Goal: Task Accomplishment & Management: Use online tool/utility

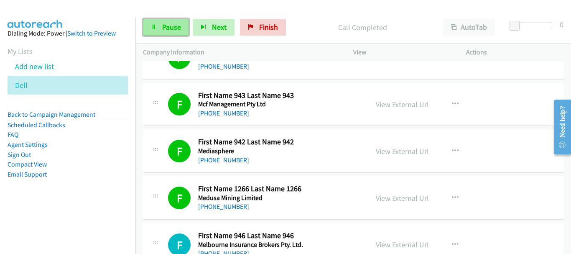
click at [160, 28] on link "Pause" at bounding box center [166, 27] width 46 height 17
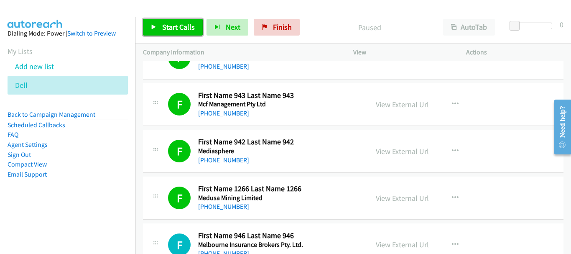
click at [176, 26] on span "Start Calls" at bounding box center [178, 27] width 33 height 10
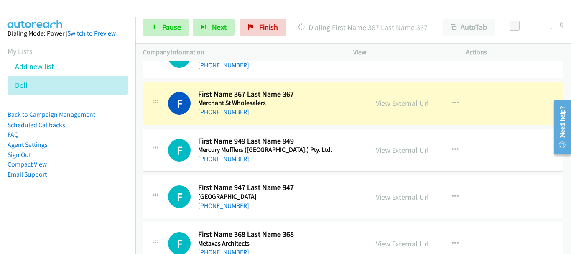
scroll to position [1171, 0]
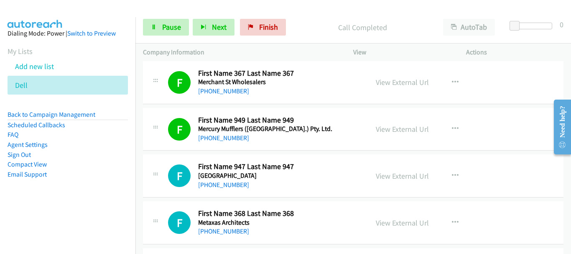
click at [514, 133] on div "F Callback Scheduled First Name 949 Last Name 949 Mercury Mufflers ([GEOGRAPHIC…" at bounding box center [353, 129] width 421 height 43
click at [171, 26] on span "Pause" at bounding box center [171, 27] width 19 height 10
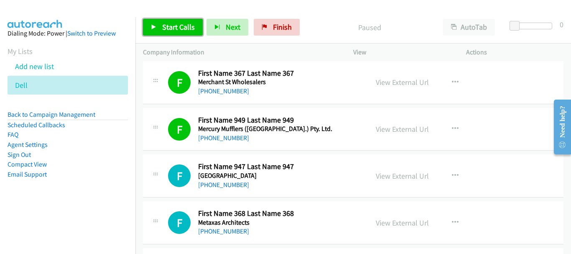
click at [171, 26] on span "Start Calls" at bounding box center [178, 27] width 33 height 10
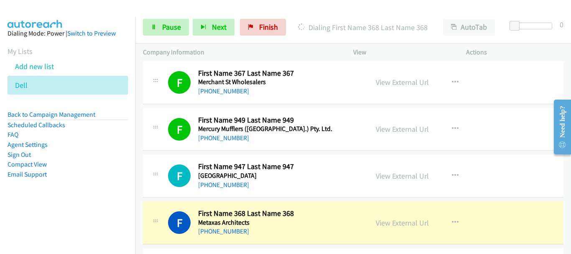
scroll to position [1338, 0]
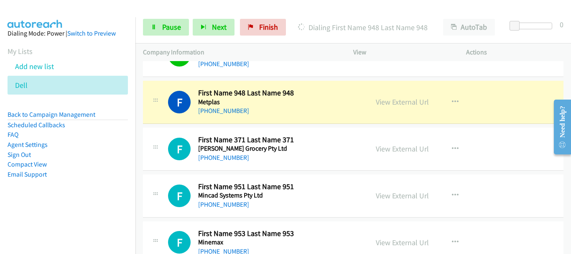
click at [498, 121] on div "F Callback Scheduled First Name 948 Last Name 948 Metplas [GEOGRAPHIC_DATA]/[GE…" at bounding box center [353, 102] width 421 height 43
click at [405, 98] on link "View External Url" at bounding box center [402, 102] width 53 height 10
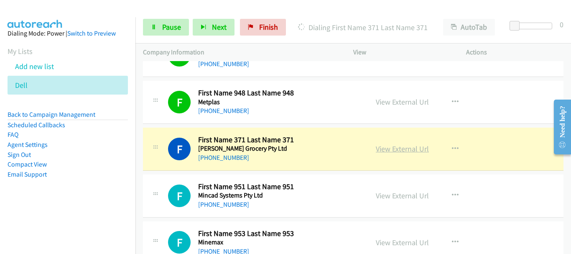
click at [396, 150] on link "View External Url" at bounding box center [402, 149] width 53 height 10
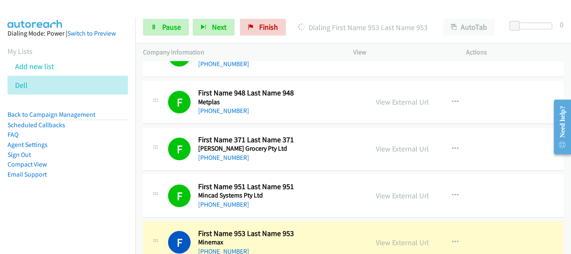
click at [515, 181] on div "F Callback Scheduled First Name 951 Last Name 951 Mincad Systems Pty Ltd [GEOGR…" at bounding box center [353, 195] width 421 height 43
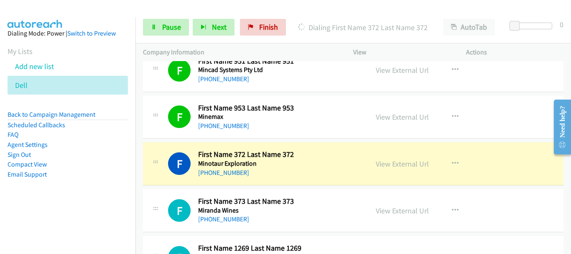
scroll to position [1505, 0]
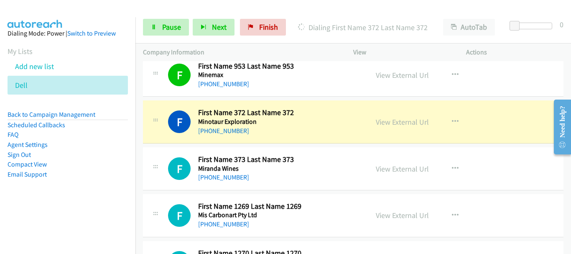
click at [478, 120] on div "View External Url View External Url Schedule/Manage Callback Start Calls Here R…" at bounding box center [428, 122] width 120 height 28
click at [398, 122] on link "View External Url" at bounding box center [402, 122] width 53 height 10
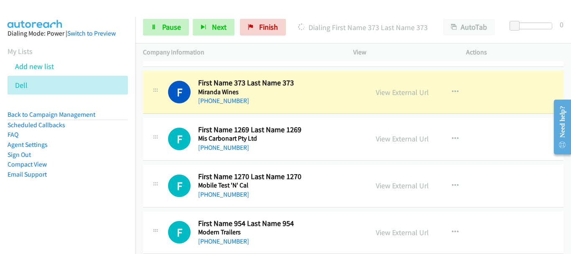
scroll to position [1589, 0]
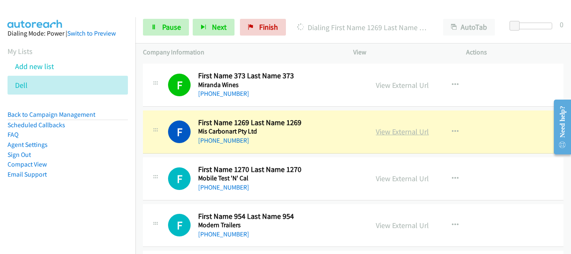
click at [404, 130] on link "View External Url" at bounding box center [402, 132] width 53 height 10
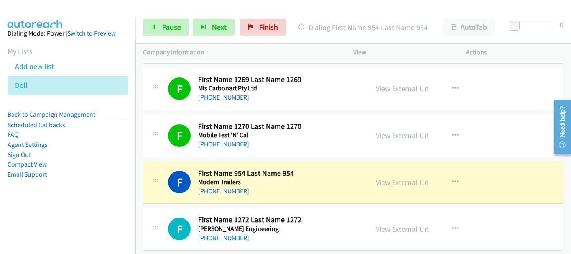
scroll to position [1673, 0]
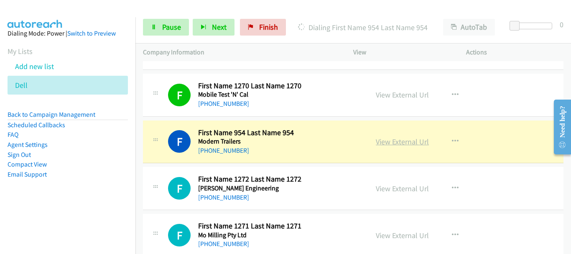
click at [388, 143] on link "View External Url" at bounding box center [402, 142] width 53 height 10
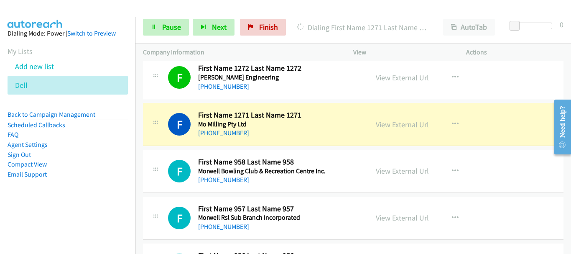
scroll to position [1798, 0]
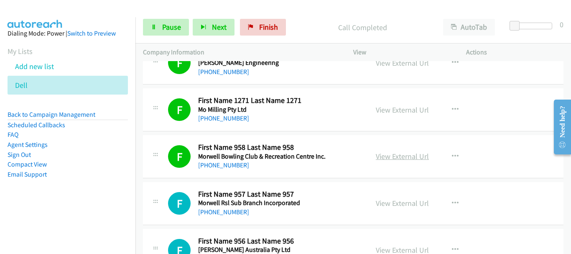
click at [396, 155] on link "View External Url" at bounding box center [402, 156] width 53 height 10
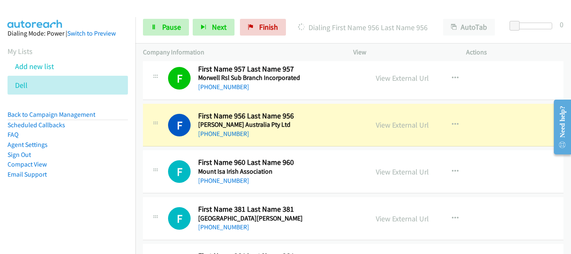
scroll to position [1923, 0]
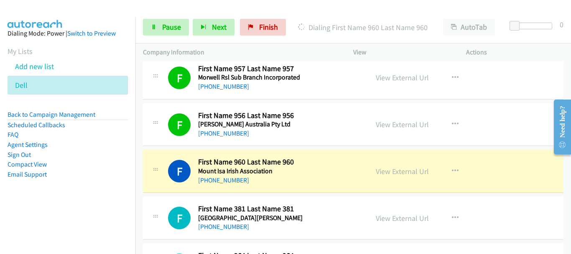
drag, startPoint x: 414, startPoint y: 126, endPoint x: 346, endPoint y: 109, distance: 70.0
click at [395, 127] on link "View External Url" at bounding box center [402, 125] width 53 height 10
click at [393, 174] on link "View External Url" at bounding box center [402, 171] width 53 height 10
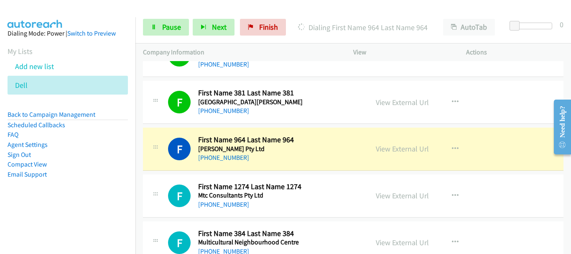
scroll to position [2049, 0]
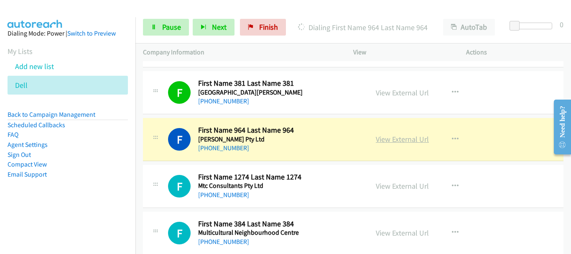
click at [387, 137] on link "View External Url" at bounding box center [402, 139] width 53 height 10
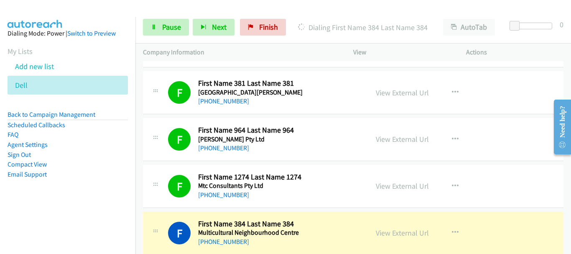
click at [520, 176] on div "F Callback Scheduled First Name 1274 Last Name 1274 Mtc Consultants Pty Ltd [GE…" at bounding box center [353, 186] width 421 height 43
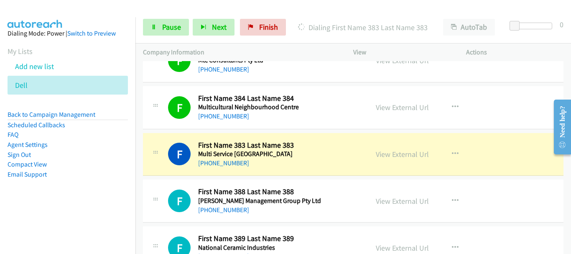
scroll to position [2216, 0]
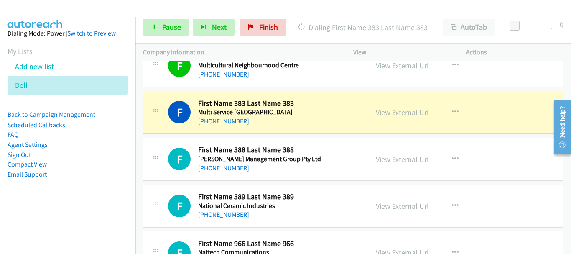
click at [372, 116] on div "View External Url View External Url Schedule/Manage Callback Start Calls Here R…" at bounding box center [428, 113] width 120 height 28
click at [379, 111] on link "View External Url" at bounding box center [402, 112] width 53 height 10
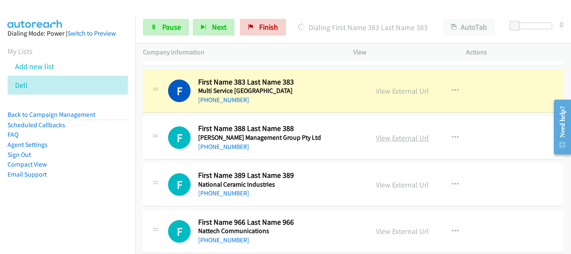
scroll to position [2258, 0]
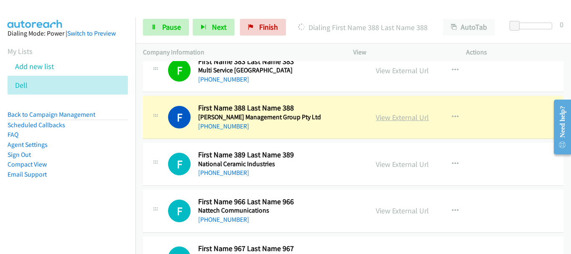
click at [400, 121] on link "View External Url" at bounding box center [402, 117] width 53 height 10
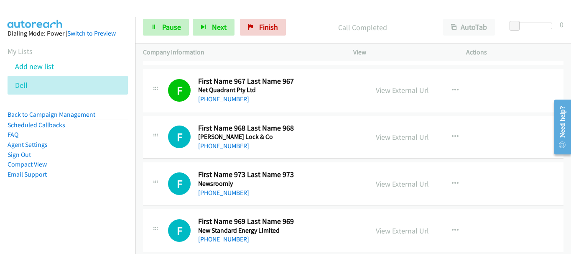
scroll to position [2467, 0]
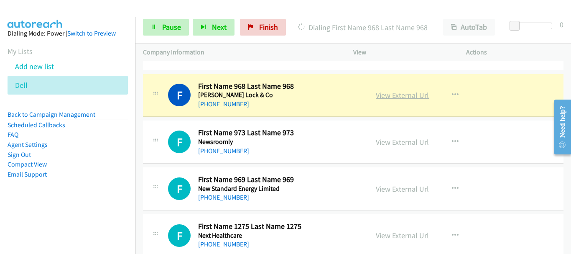
click at [378, 97] on link "View External Url" at bounding box center [402, 95] width 53 height 10
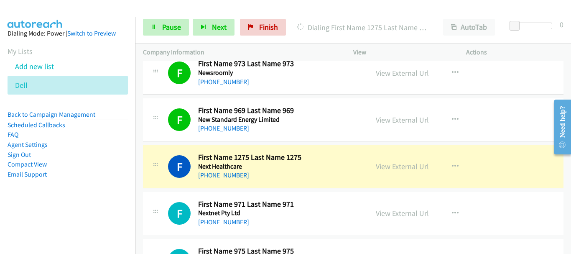
scroll to position [2551, 0]
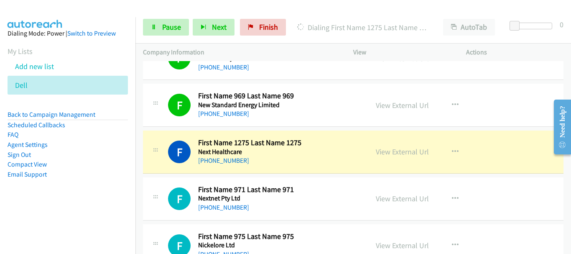
click at [490, 158] on div "F Callback Scheduled First Name 1275 Last Name 1275 Next Healthcare [GEOGRAPHIC…" at bounding box center [353, 151] width 421 height 43
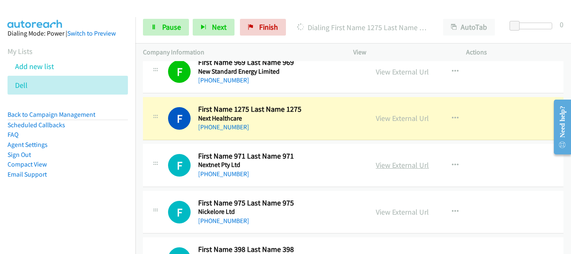
scroll to position [2592, 0]
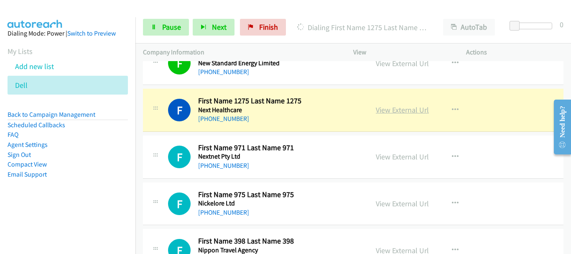
click at [387, 113] on link "View External Url" at bounding box center [402, 110] width 53 height 10
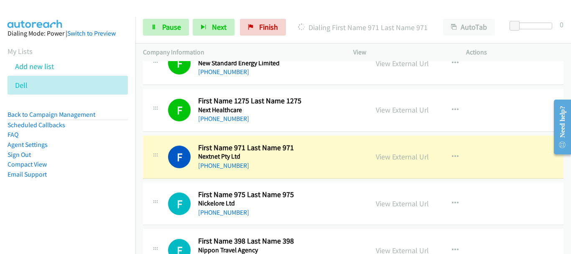
click at [503, 139] on div "F Callback Scheduled First Name 971 Last Name 971 Nextnet Pty Ltd [GEOGRAPHIC_D…" at bounding box center [353, 156] width 421 height 43
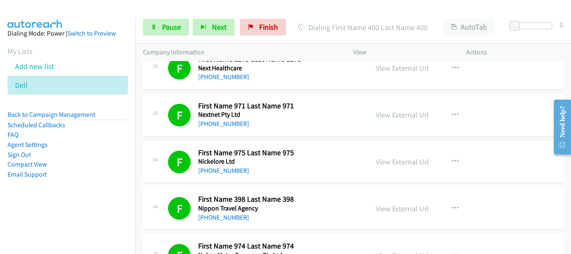
click at [551, 153] on div at bounding box center [559, 126] width 24 height 66
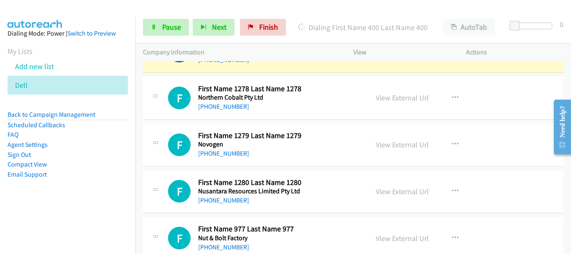
click at [398, 135] on div "View External Url View External Url Schedule/Manage Callback Start Calls Here R…" at bounding box center [428, 145] width 120 height 28
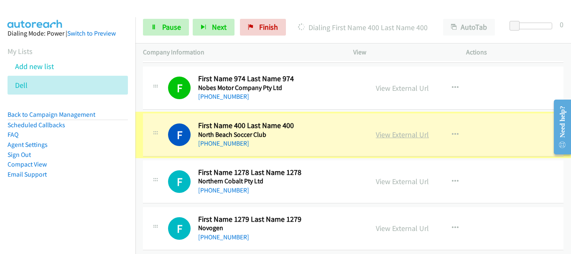
click at [409, 138] on link "View External Url" at bounding box center [402, 135] width 53 height 10
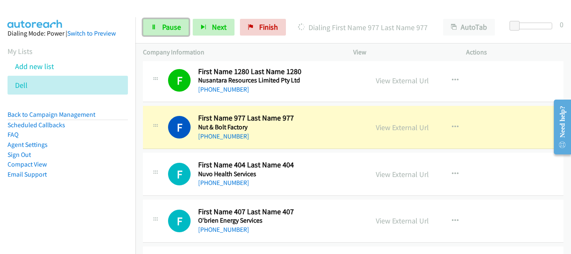
scroll to position [3011, 0]
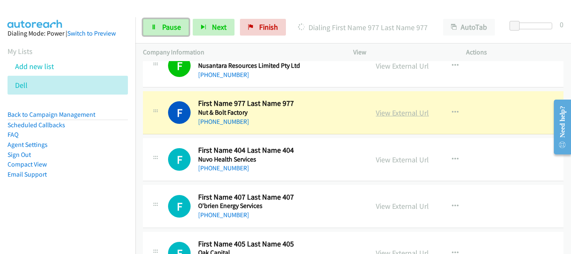
click at [397, 116] on link "View External Url" at bounding box center [402, 113] width 53 height 10
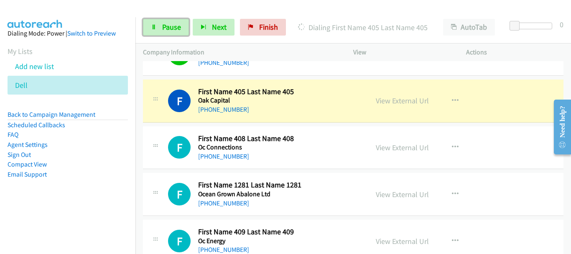
scroll to position [3220, 0]
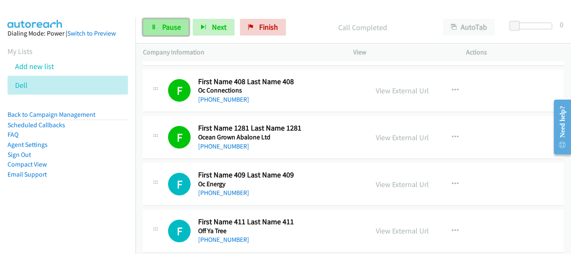
click at [166, 28] on span "Pause" at bounding box center [171, 27] width 19 height 10
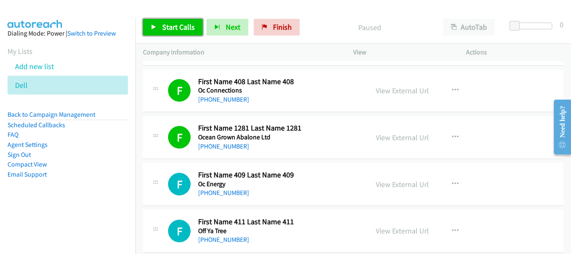
click at [166, 28] on span "Start Calls" at bounding box center [178, 27] width 33 height 10
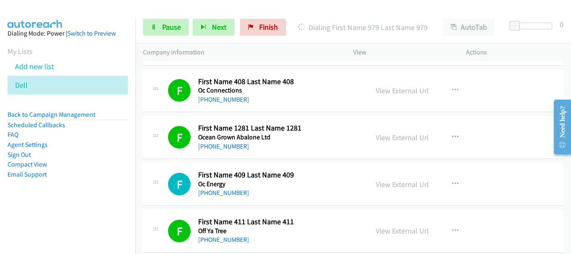
click at [493, 119] on div "F Callback Scheduled First Name 1281 Last Name 1281 Ocean Grown Abalone Ltd [GE…" at bounding box center [353, 137] width 421 height 43
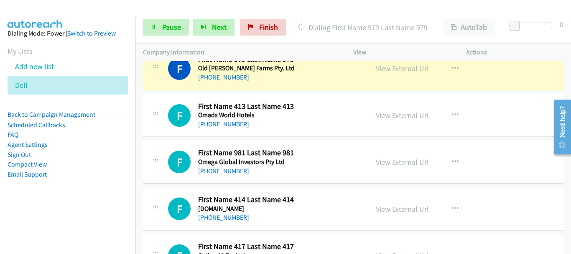
scroll to position [3387, 0]
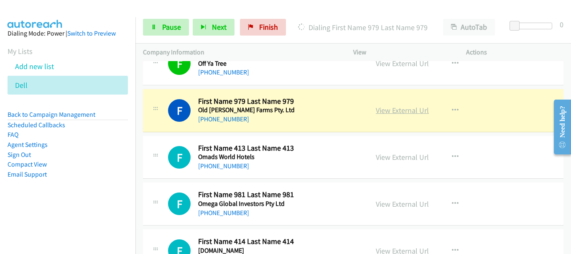
click at [381, 110] on link "View External Url" at bounding box center [402, 110] width 53 height 10
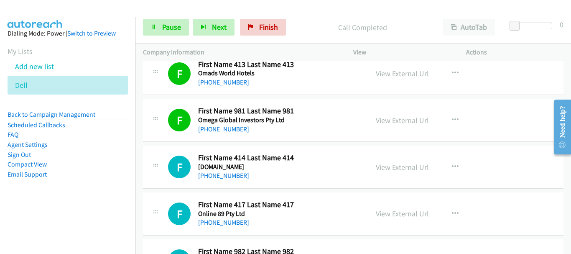
scroll to position [3512, 0]
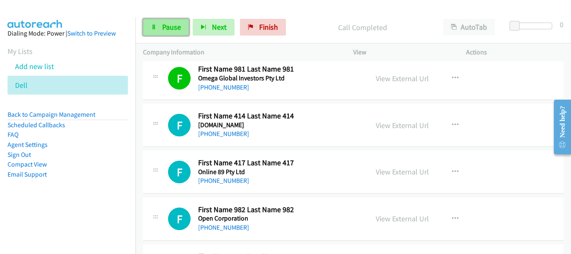
click at [177, 23] on span "Pause" at bounding box center [171, 27] width 19 height 10
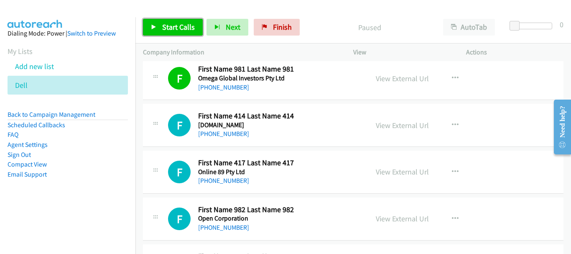
click at [177, 23] on span "Start Calls" at bounding box center [178, 27] width 33 height 10
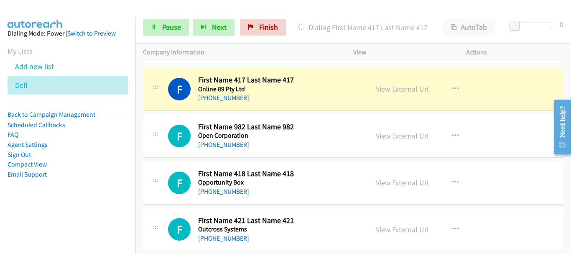
scroll to position [3596, 0]
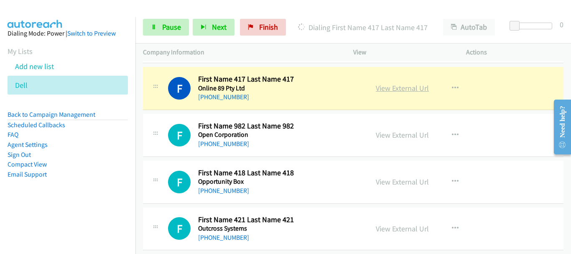
click at [416, 88] on link "View External Url" at bounding box center [402, 88] width 53 height 10
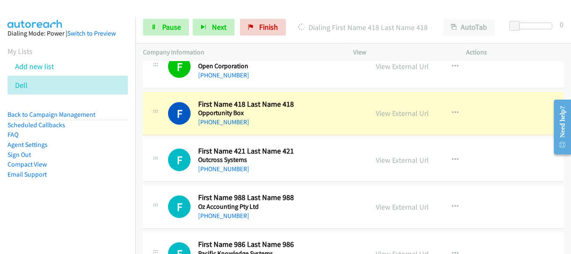
scroll to position [3680, 0]
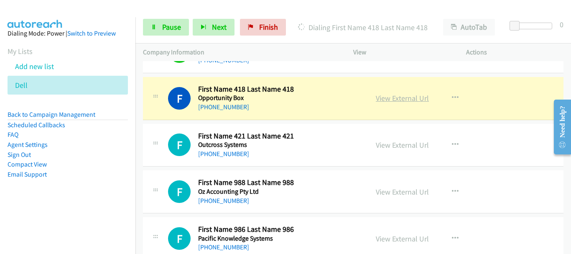
click at [389, 95] on link "View External Url" at bounding box center [402, 98] width 53 height 10
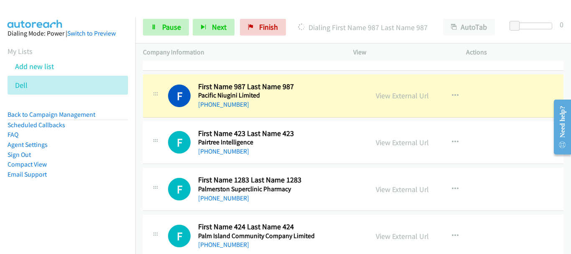
scroll to position [3931, 0]
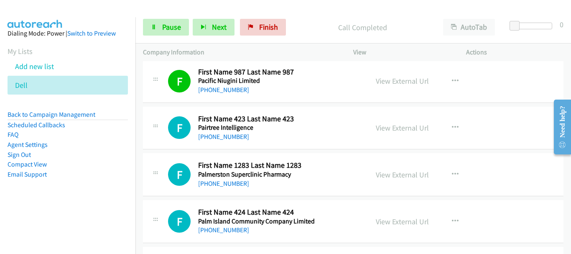
drag, startPoint x: 513, startPoint y: 121, endPoint x: 498, endPoint y: 103, distance: 22.9
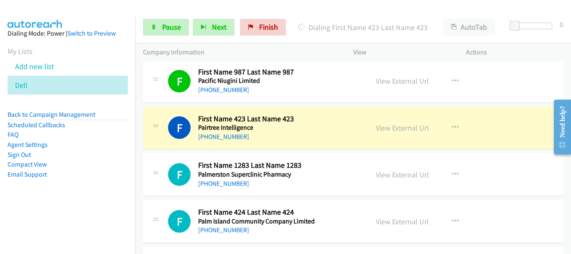
scroll to position [3972, 0]
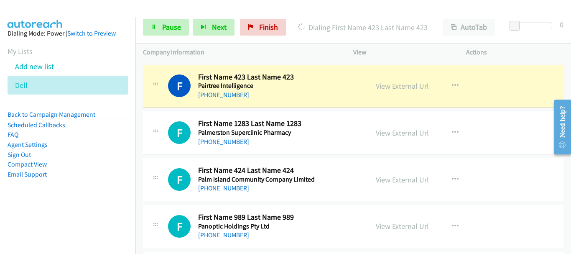
click at [479, 128] on div "View External Url View External Url Schedule/Manage Callback Start Calls Here R…" at bounding box center [428, 133] width 120 height 28
click at [183, 28] on link "Pause" at bounding box center [166, 27] width 46 height 17
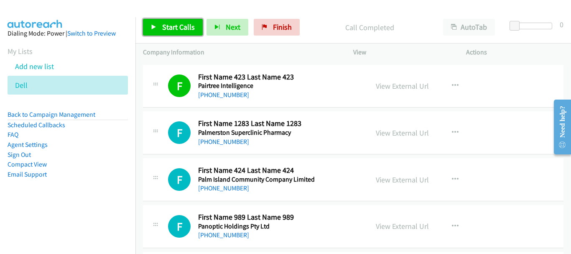
click at [165, 26] on span "Start Calls" at bounding box center [178, 27] width 33 height 10
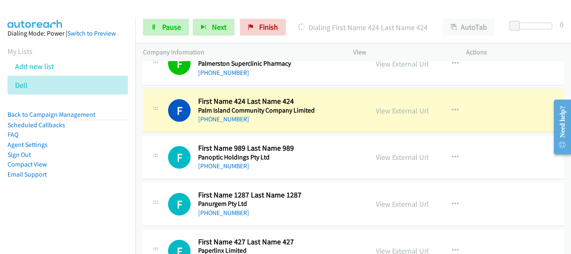
scroll to position [4056, 0]
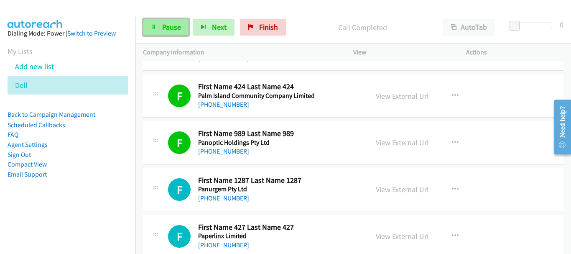
click at [153, 25] on icon at bounding box center [154, 28] width 6 height 6
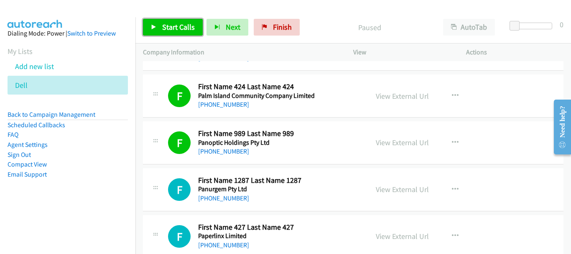
click at [166, 26] on span "Start Calls" at bounding box center [178, 27] width 33 height 10
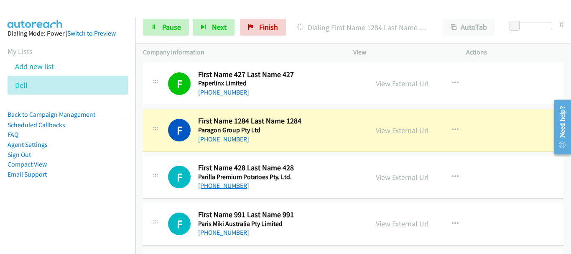
scroll to position [4223, 0]
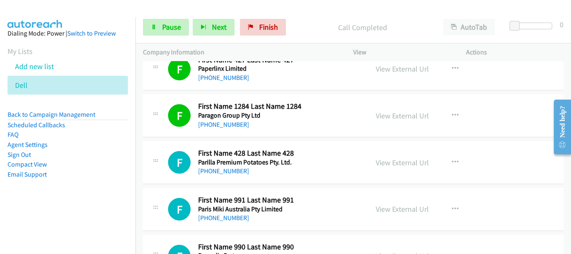
drag, startPoint x: 26, startPoint y: 20, endPoint x: 323, endPoint y: 156, distance: 327.1
click at [26, 20] on aside "Dialing Mode: Power | Switch to Preview My Lists Add new list Dell Back to Camp…" at bounding box center [67, 117] width 135 height 200
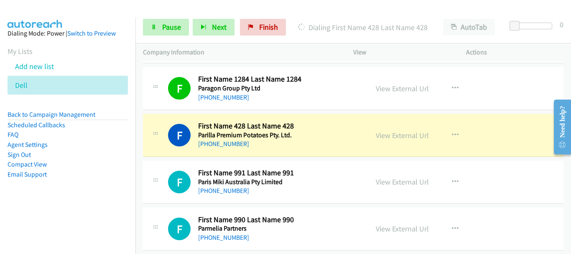
scroll to position [4265, 0]
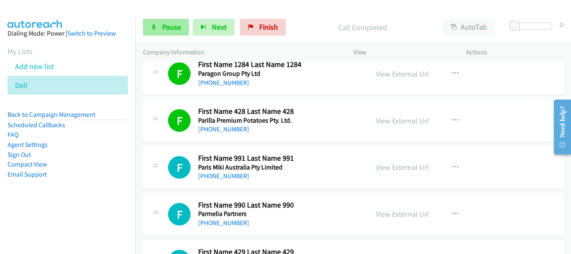
click at [156, 33] on link "Pause" at bounding box center [166, 27] width 46 height 17
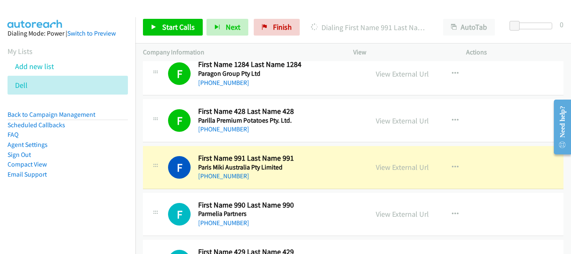
scroll to position [4307, 0]
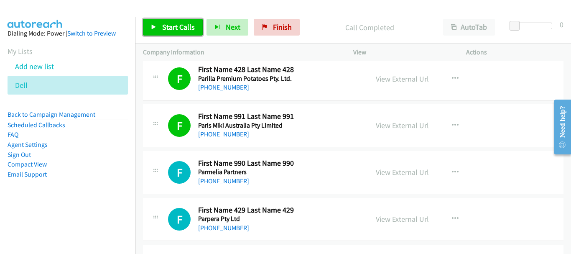
click at [161, 26] on link "Start Calls" at bounding box center [173, 27] width 60 height 17
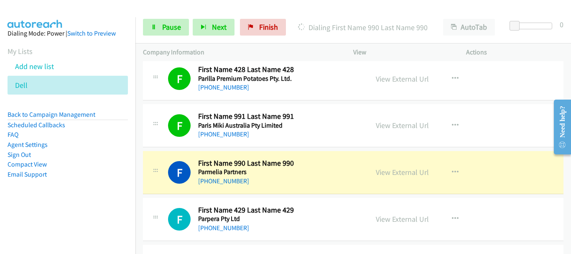
scroll to position [4349, 0]
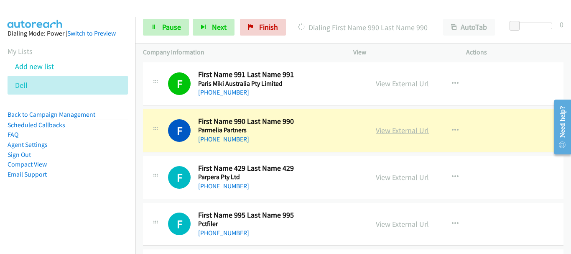
click at [411, 130] on link "View External Url" at bounding box center [402, 130] width 53 height 10
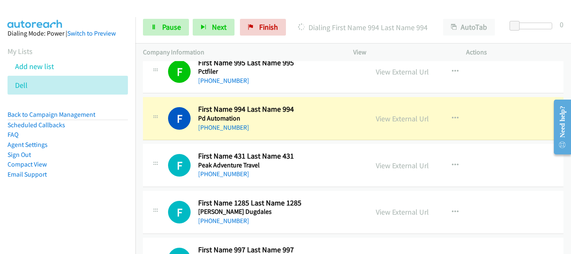
scroll to position [4516, 0]
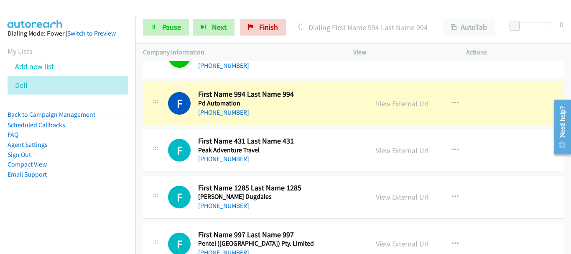
click at [512, 113] on div "F Callback Scheduled First Name 994 Last Name 994 Pd Automation [GEOGRAPHIC_DAT…" at bounding box center [353, 103] width 421 height 43
click at [399, 97] on div "View External Url View External Url Schedule/Manage Callback Start Calls Here R…" at bounding box center [428, 103] width 120 height 28
click at [392, 103] on link "View External Url" at bounding box center [402, 104] width 53 height 10
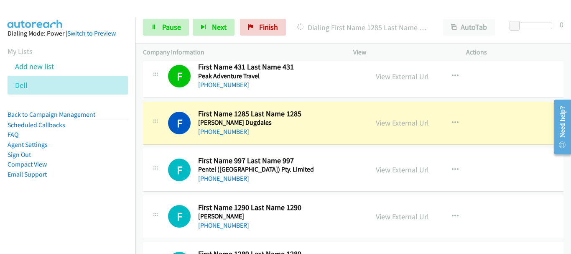
scroll to position [4600, 0]
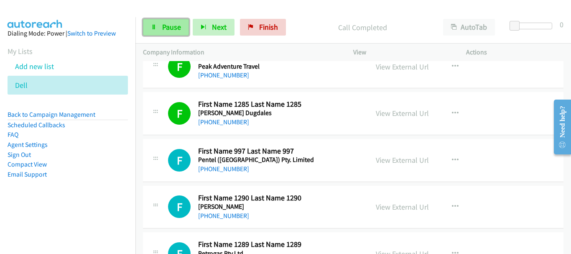
click at [178, 29] on span "Pause" at bounding box center [171, 27] width 19 height 10
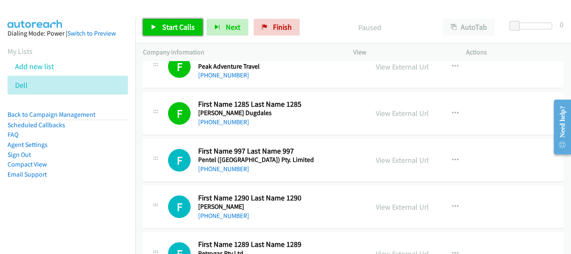
click at [175, 26] on span "Start Calls" at bounding box center [178, 27] width 33 height 10
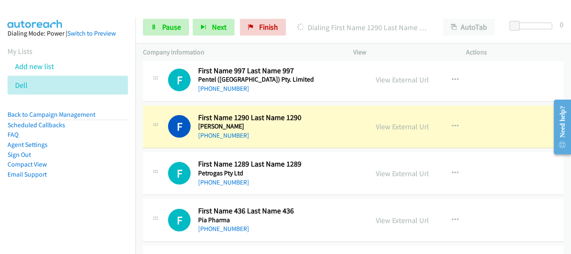
scroll to position [4683, 0]
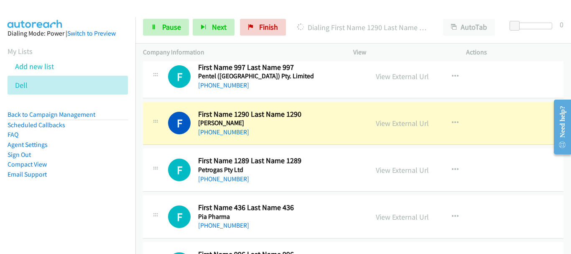
click at [520, 123] on div "F Callback Scheduled First Name 1290 Last Name 1290 [PERSON_NAME] [GEOGRAPHIC_D…" at bounding box center [353, 123] width 421 height 43
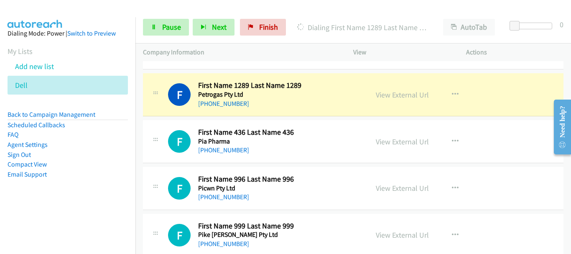
scroll to position [4767, 0]
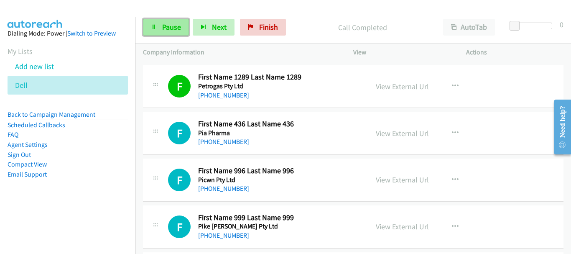
click at [165, 27] on span "Pause" at bounding box center [171, 27] width 19 height 10
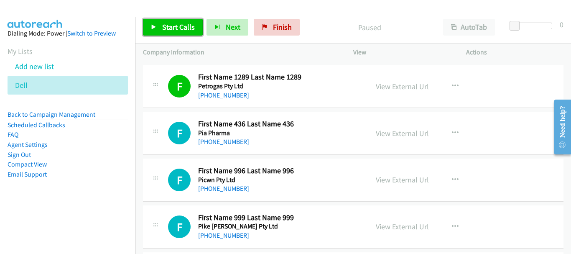
click at [165, 28] on span "Start Calls" at bounding box center [178, 27] width 33 height 10
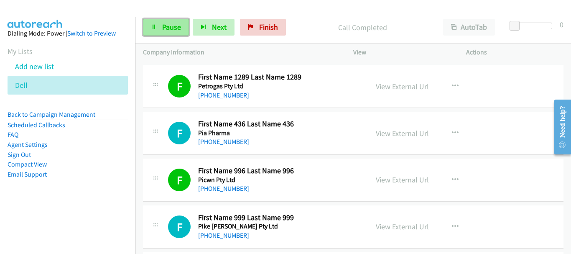
click at [152, 28] on icon at bounding box center [154, 28] width 6 height 6
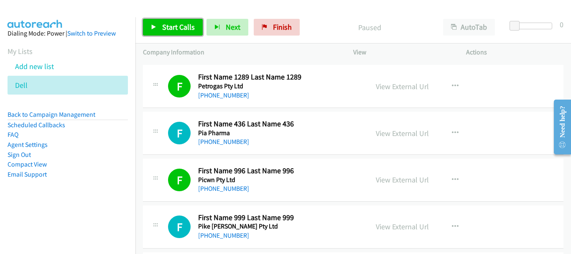
click at [156, 25] on icon at bounding box center [154, 28] width 6 height 6
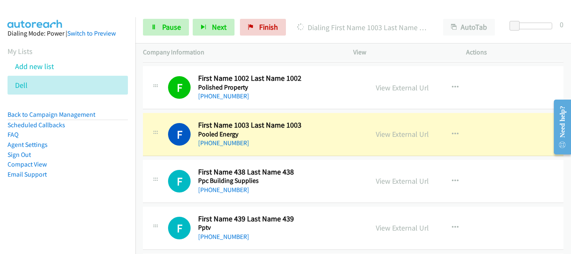
scroll to position [5060, 0]
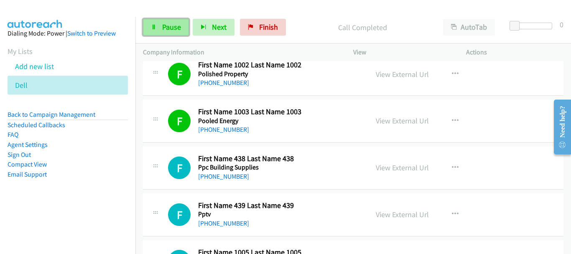
click at [174, 28] on span "Pause" at bounding box center [171, 27] width 19 height 10
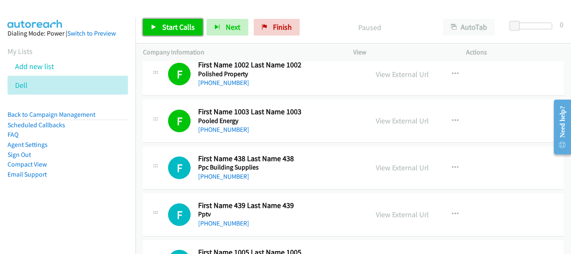
click at [172, 28] on span "Start Calls" at bounding box center [178, 27] width 33 height 10
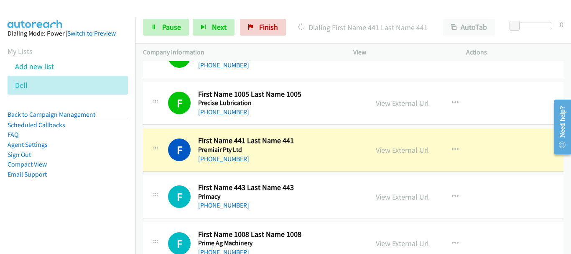
scroll to position [5269, 0]
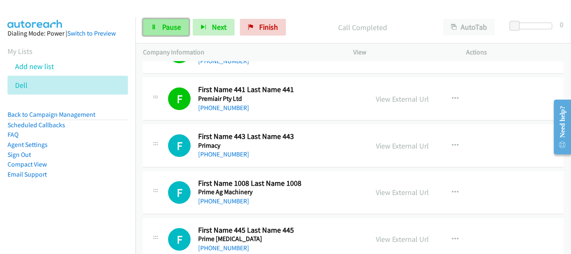
click at [174, 20] on link "Pause" at bounding box center [166, 27] width 46 height 17
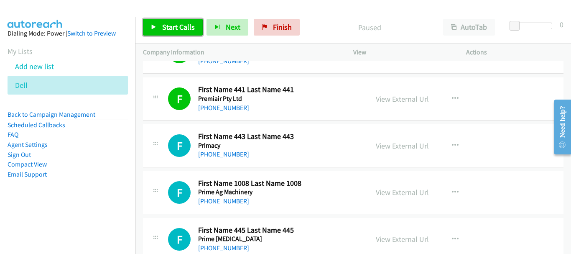
click at [159, 27] on link "Start Calls" at bounding box center [173, 27] width 60 height 17
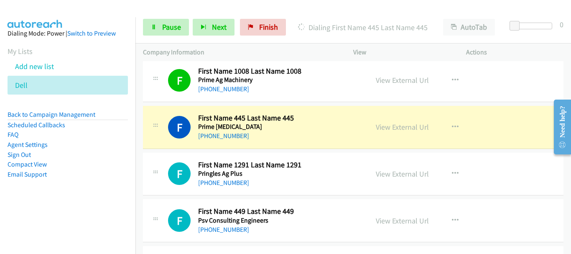
scroll to position [5394, 0]
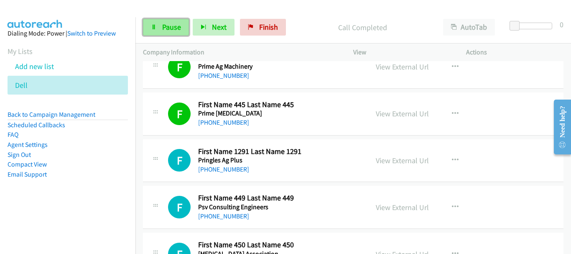
click at [155, 28] on icon at bounding box center [154, 28] width 6 height 6
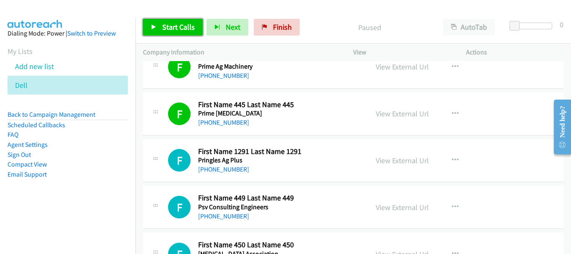
click at [159, 22] on link "Start Calls" at bounding box center [173, 27] width 60 height 17
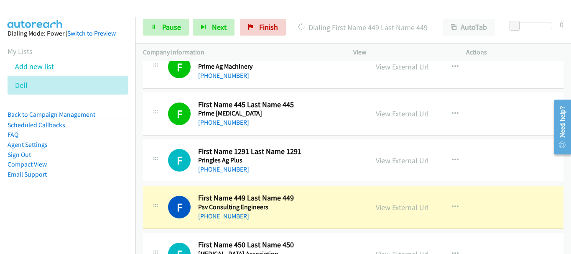
scroll to position [5478, 0]
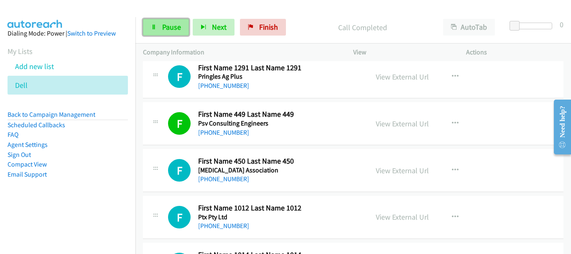
click at [155, 33] on link "Pause" at bounding box center [166, 27] width 46 height 17
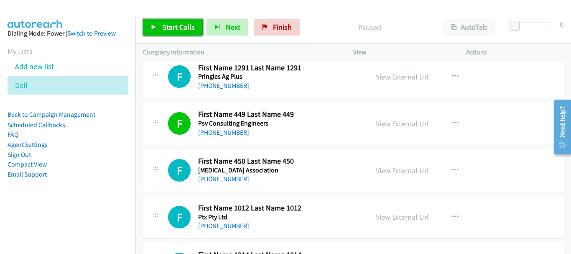
click at [156, 30] on icon at bounding box center [154, 28] width 6 height 6
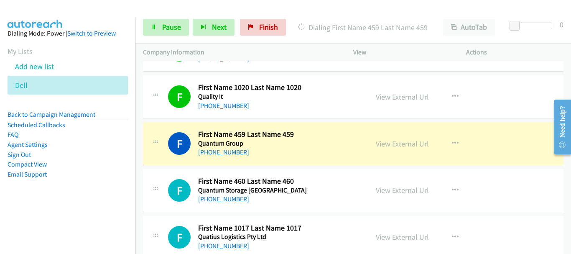
scroll to position [5729, 0]
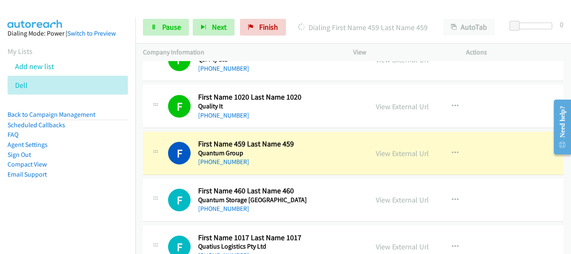
click at [53, 9] on img at bounding box center [35, 14] width 63 height 29
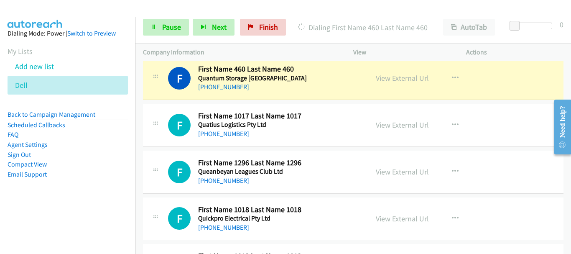
scroll to position [5854, 0]
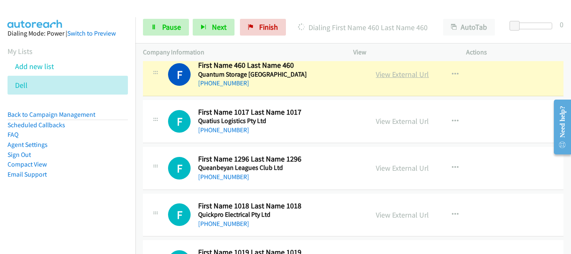
click at [384, 73] on link "View External Url" at bounding box center [402, 74] width 53 height 10
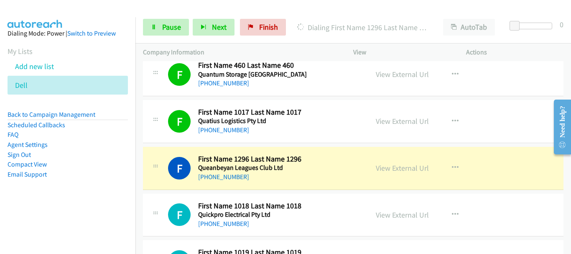
scroll to position [5896, 0]
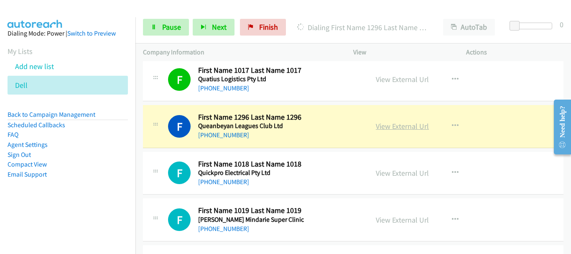
click at [391, 127] on link "View External Url" at bounding box center [402, 126] width 53 height 10
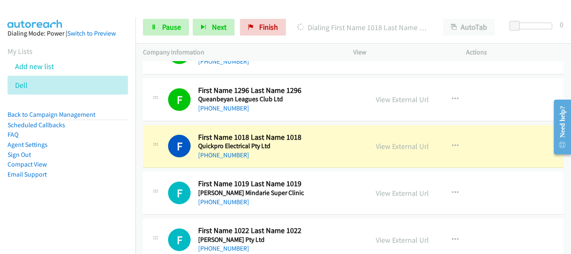
scroll to position [5938, 0]
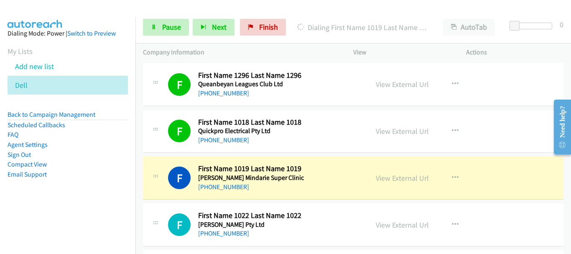
click at [506, 146] on div "F Callback Scheduled First Name 1018 Last Name 1018 Quickpro Electrical Pty Ltd…" at bounding box center [353, 131] width 421 height 43
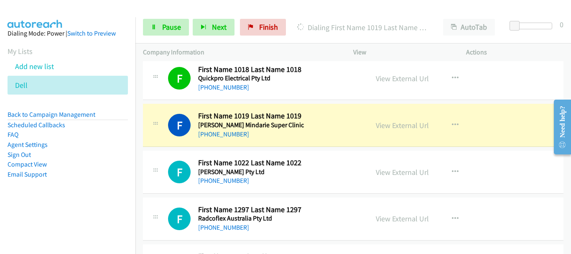
scroll to position [6021, 0]
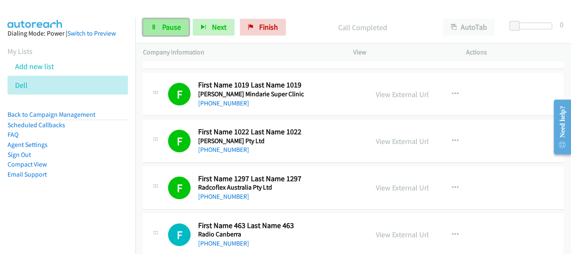
click at [158, 25] on link "Pause" at bounding box center [166, 27] width 46 height 17
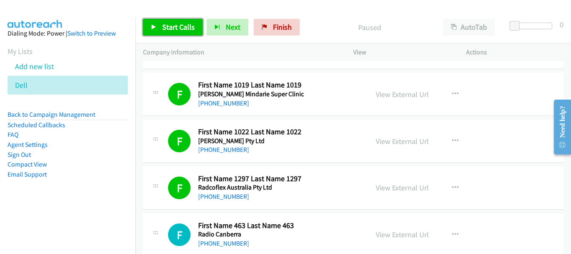
click at [165, 29] on span "Start Calls" at bounding box center [178, 27] width 33 height 10
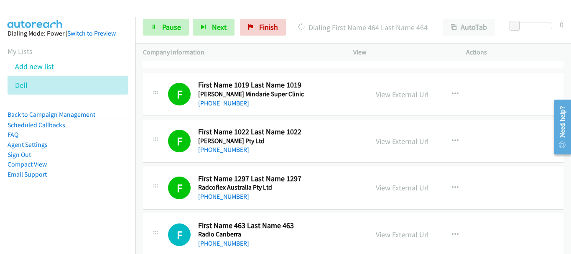
click at [58, 9] on img at bounding box center [35, 14] width 63 height 29
click at [165, 30] on span "Pause" at bounding box center [171, 27] width 19 height 10
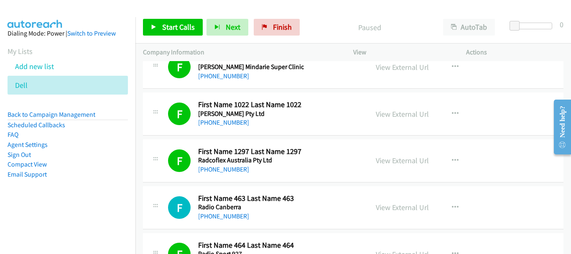
scroll to position [6063, 0]
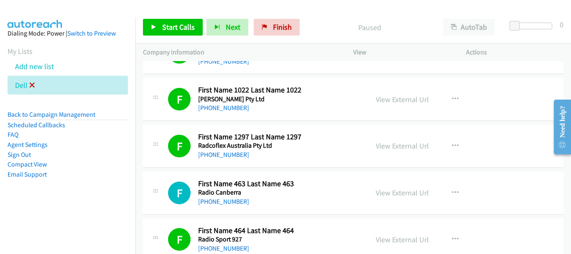
click at [34, 84] on icon at bounding box center [32, 86] width 6 height 6
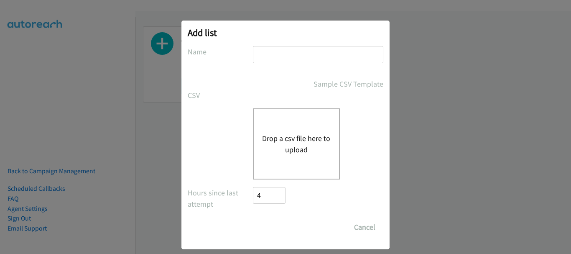
click at [266, 46] on input "text" at bounding box center [318, 54] width 130 height 17
type input "dell"
click at [278, 148] on button "Drop a csv file here to upload" at bounding box center [296, 144] width 69 height 23
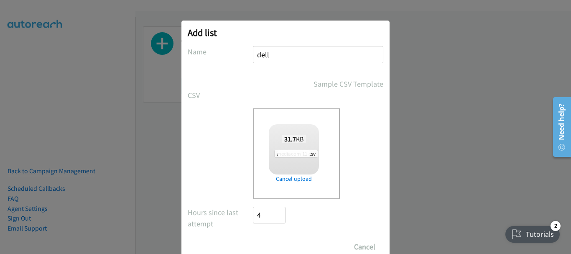
checkbox input "true"
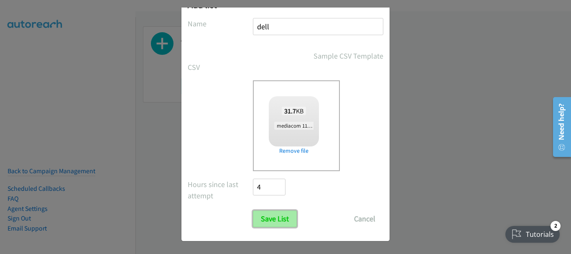
click at [286, 223] on input "Save List" at bounding box center [275, 218] width 44 height 17
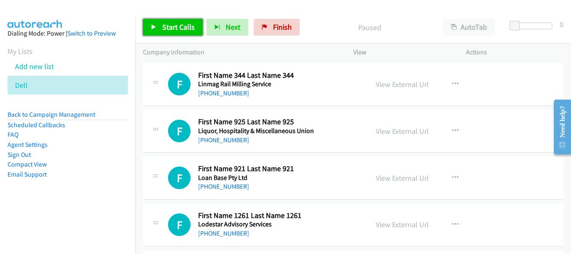
click at [184, 19] on link "Start Calls" at bounding box center [173, 27] width 60 height 17
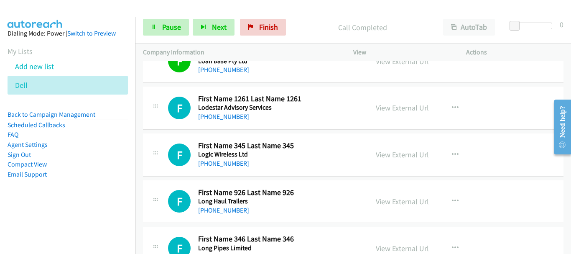
scroll to position [167, 0]
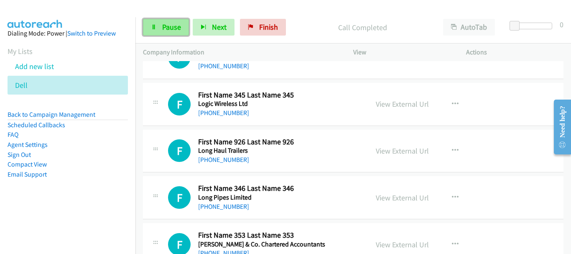
click at [166, 27] on span "Pause" at bounding box center [171, 27] width 19 height 10
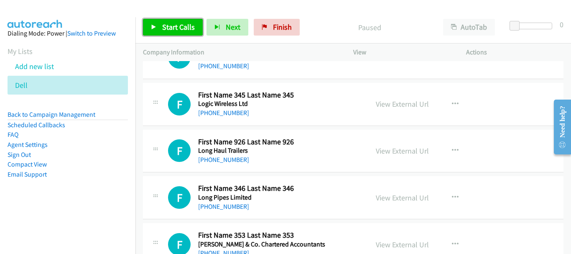
click at [170, 29] on span "Start Calls" at bounding box center [178, 27] width 33 height 10
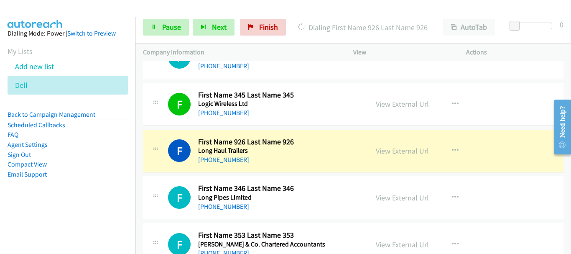
scroll to position [209, 0]
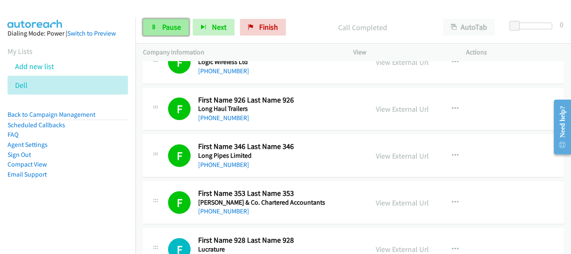
click at [174, 22] on span "Pause" at bounding box center [171, 27] width 19 height 10
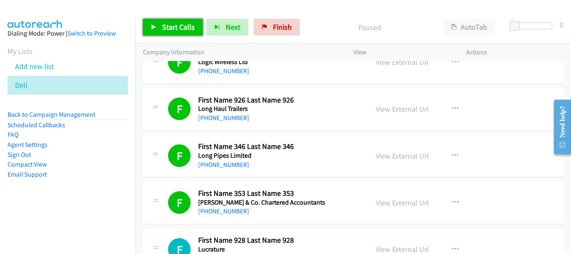
click at [174, 22] on span "Start Calls" at bounding box center [178, 27] width 33 height 10
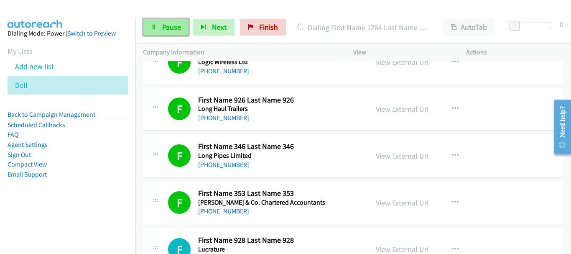
click at [152, 21] on link "Pause" at bounding box center [166, 27] width 46 height 17
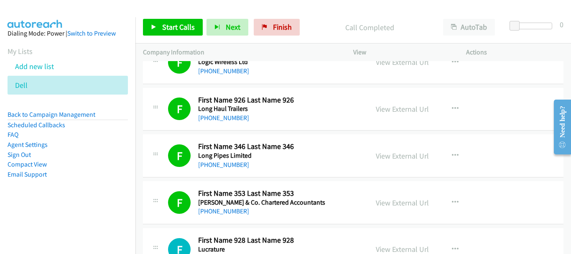
click at [164, 19] on div "Start Calls Pause Next Finish Call Completed AutoTab AutoTab 0" at bounding box center [353, 27] width 436 height 32
click at [164, 22] on span "Start Calls" at bounding box center [178, 27] width 33 height 10
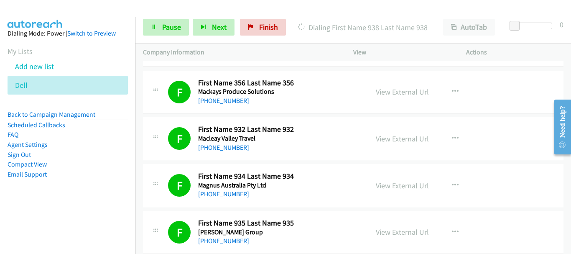
scroll to position [669, 0]
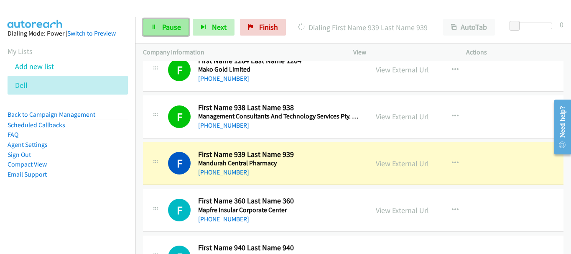
click at [155, 25] on icon at bounding box center [154, 28] width 6 height 6
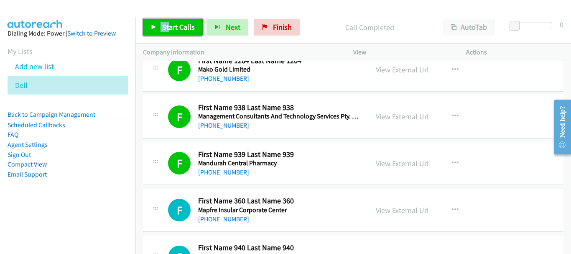
click at [194, 28] on link "Start Calls" at bounding box center [173, 27] width 60 height 17
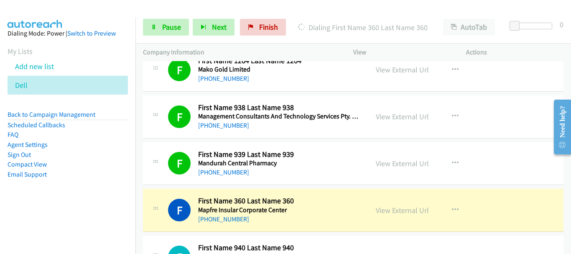
drag, startPoint x: 517, startPoint y: 156, endPoint x: 365, endPoint y: 183, distance: 155.1
click at [517, 156] on div "F Callback Scheduled First Name 939 Last Name 939 Mandurah Central Pharmacy Aus…" at bounding box center [353, 163] width 421 height 43
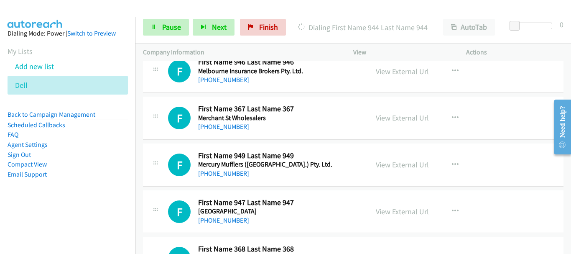
scroll to position [920, 0]
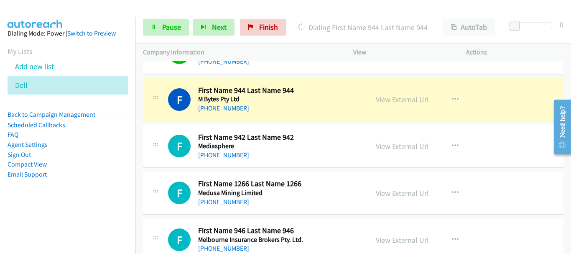
drag, startPoint x: 491, startPoint y: 122, endPoint x: 487, endPoint y: 18, distance: 103.8
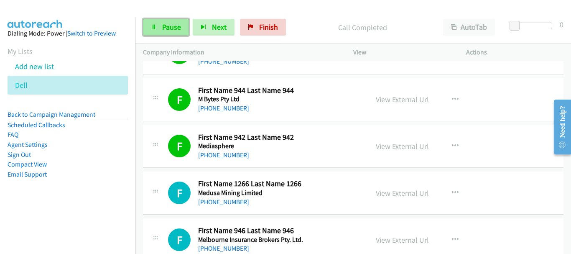
click at [169, 29] on span "Pause" at bounding box center [171, 27] width 19 height 10
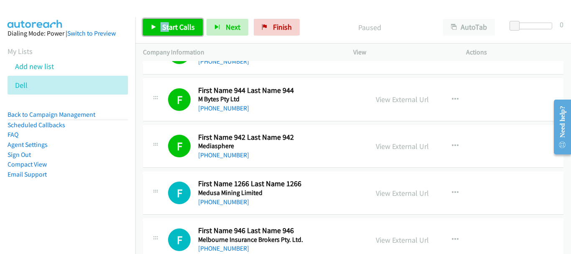
drag, startPoint x: 181, startPoint y: 24, endPoint x: 205, endPoint y: 82, distance: 62.8
click at [181, 24] on span "Start Calls" at bounding box center [178, 27] width 33 height 10
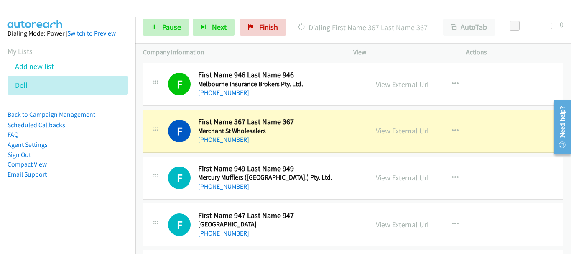
scroll to position [1087, 0]
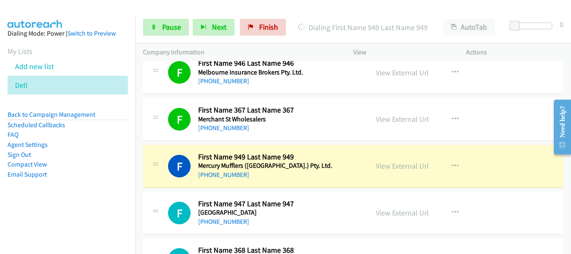
click at [498, 161] on div "F Callback Scheduled First Name 949 Last Name 949 Mercury Mufflers ([GEOGRAPHIC…" at bounding box center [353, 166] width 421 height 43
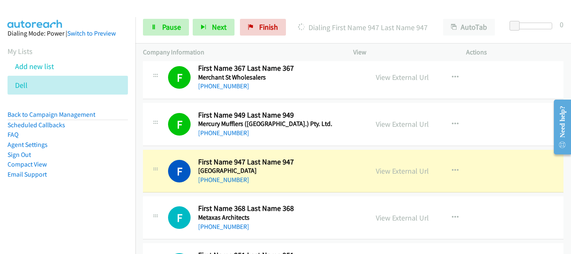
scroll to position [1171, 0]
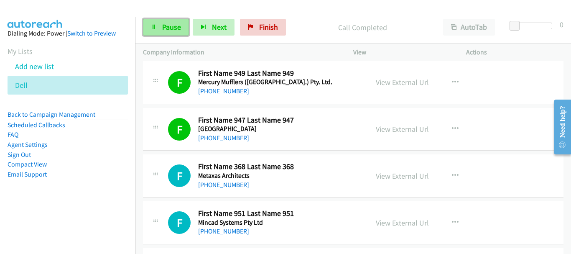
click at [176, 28] on span "Pause" at bounding box center [171, 27] width 19 height 10
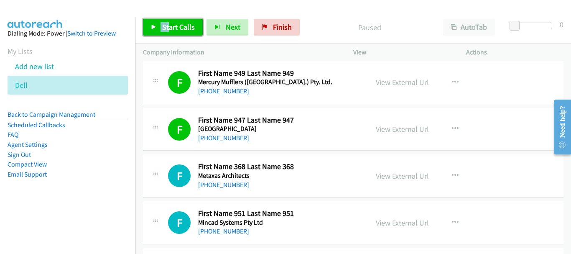
click at [188, 26] on span "Start Calls" at bounding box center [178, 27] width 33 height 10
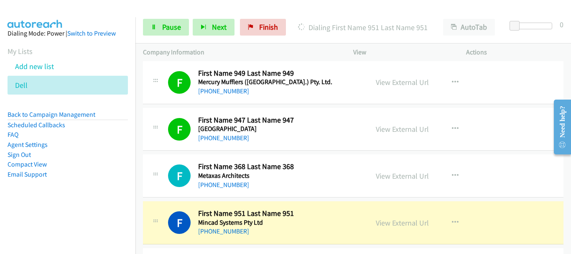
drag, startPoint x: 547, startPoint y: 206, endPoint x: 364, endPoint y: 194, distance: 182.7
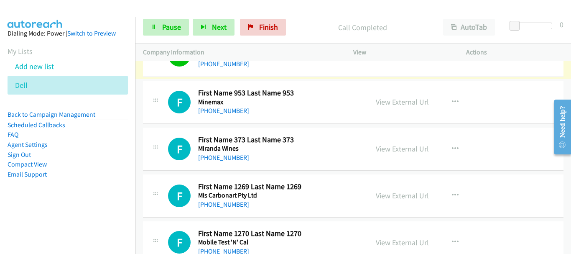
scroll to position [1296, 0]
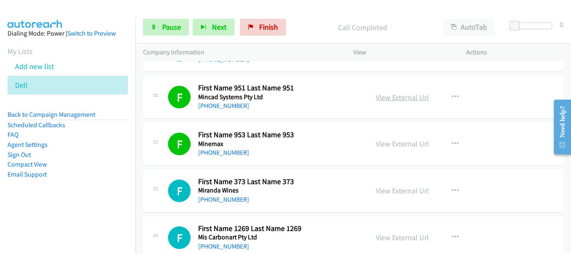
click at [397, 96] on link "View External Url" at bounding box center [402, 97] width 53 height 10
click at [165, 28] on span "Pause" at bounding box center [171, 27] width 19 height 10
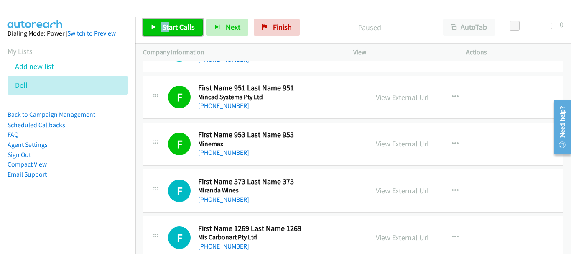
click at [174, 29] on span "Start Calls" at bounding box center [178, 27] width 33 height 10
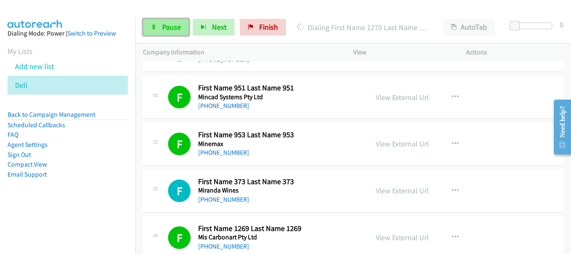
click at [169, 23] on span "Pause" at bounding box center [171, 27] width 19 height 10
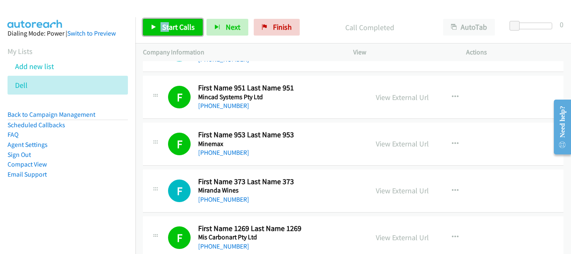
click at [177, 24] on span "Start Calls" at bounding box center [178, 27] width 33 height 10
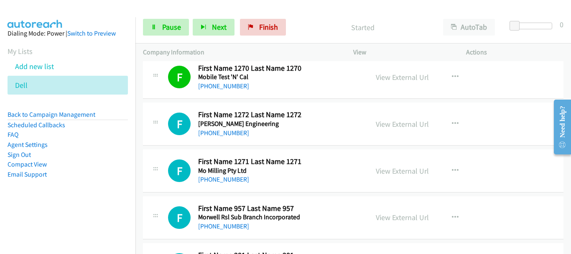
scroll to position [1505, 0]
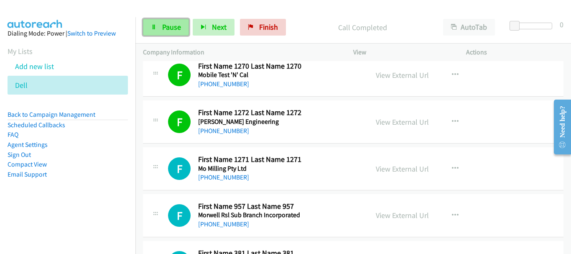
click at [171, 27] on span "Pause" at bounding box center [171, 27] width 19 height 10
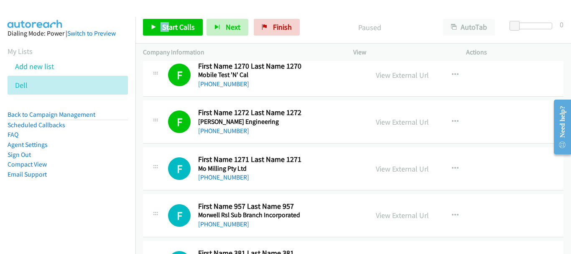
click at [166, 19] on div at bounding box center [166, 19] width 0 height 0
click at [194, 40] on div "Close" at bounding box center [285, 40] width 571 height 0
click at [179, 26] on span "Start Calls" at bounding box center [178, 27] width 33 height 10
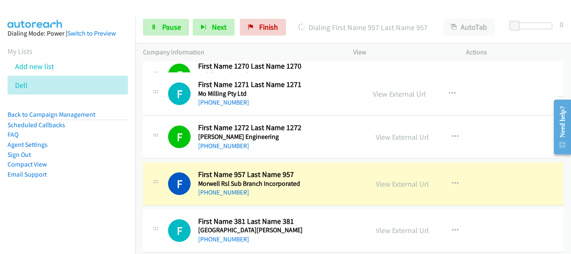
drag, startPoint x: 416, startPoint y: 170, endPoint x: 318, endPoint y: 117, distance: 112.3
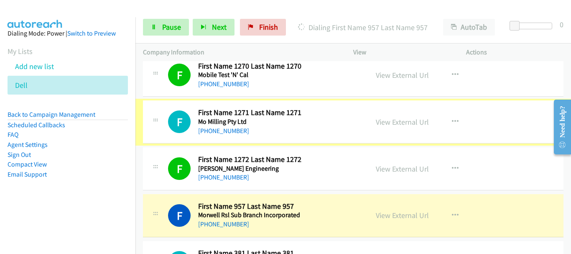
click at [316, 117] on h5 "Mo Milling Pty Ltd" at bounding box center [278, 121] width 160 height 8
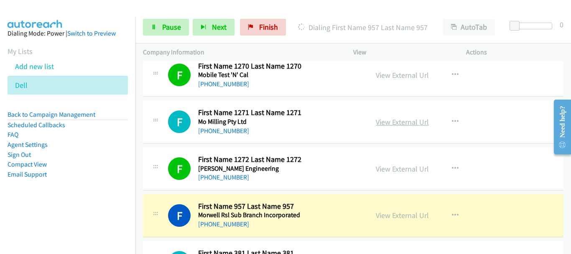
click at [395, 124] on link "View External Url" at bounding box center [402, 122] width 53 height 10
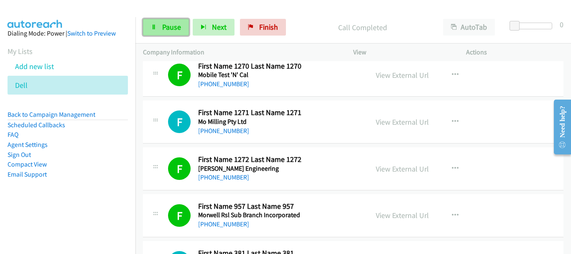
click at [170, 28] on span "Pause" at bounding box center [171, 27] width 19 height 10
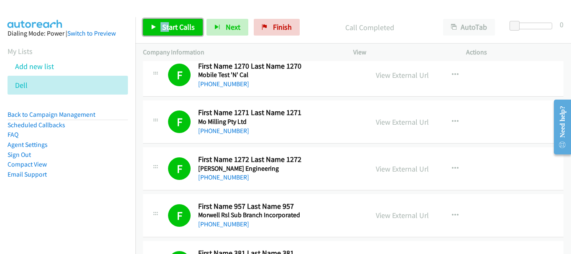
click at [188, 26] on span "Start Calls" at bounding box center [178, 27] width 33 height 10
click at [317, 35] on div "Call Completed" at bounding box center [370, 27] width 132 height 17
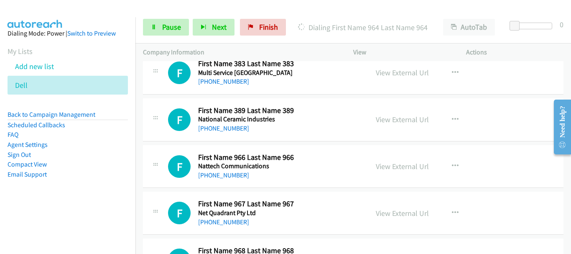
scroll to position [1714, 0]
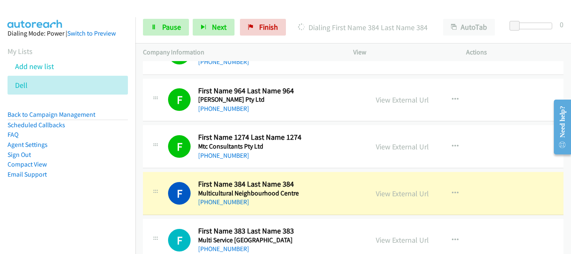
drag, startPoint x: 522, startPoint y: 140, endPoint x: 420, endPoint y: 159, distance: 103.8
click at [522, 140] on div "F Callback Scheduled First Name 1274 Last Name 1274 Mtc Consultants Pty Ltd [GE…" at bounding box center [353, 146] width 421 height 43
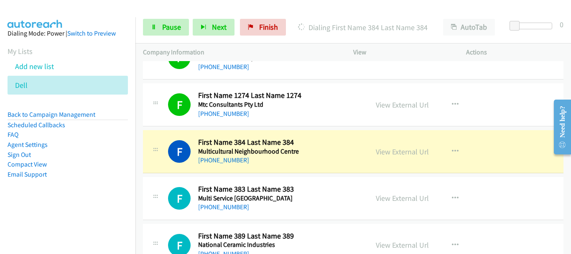
scroll to position [1798, 0]
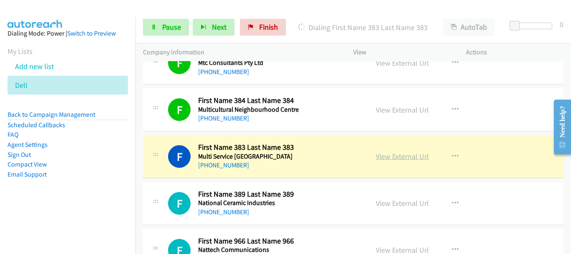
click at [383, 152] on link "View External Url" at bounding box center [402, 156] width 53 height 10
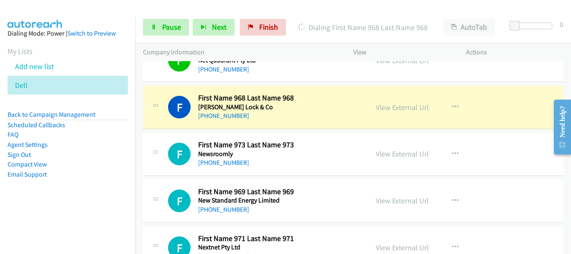
scroll to position [2049, 0]
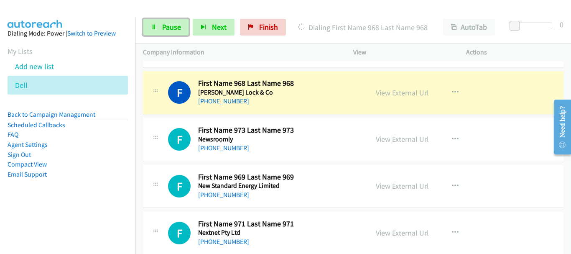
click at [166, 28] on span "Pause" at bounding box center [171, 27] width 19 height 10
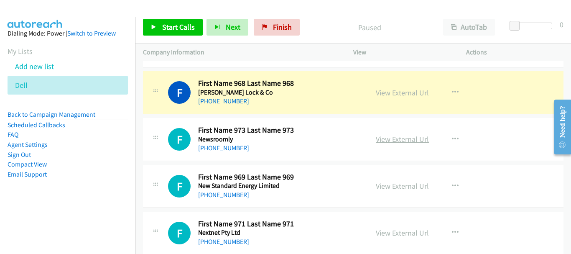
click at [390, 139] on link "View External Url" at bounding box center [402, 139] width 53 height 10
click at [382, 92] on link "View External Url" at bounding box center [402, 93] width 53 height 10
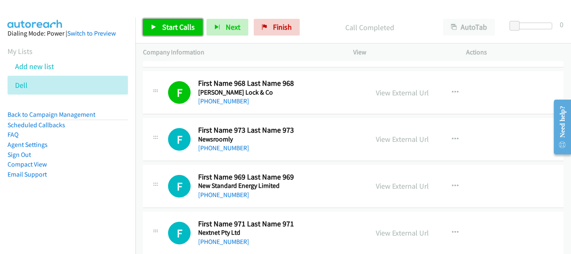
click at [168, 28] on span "Start Calls" at bounding box center [178, 27] width 33 height 10
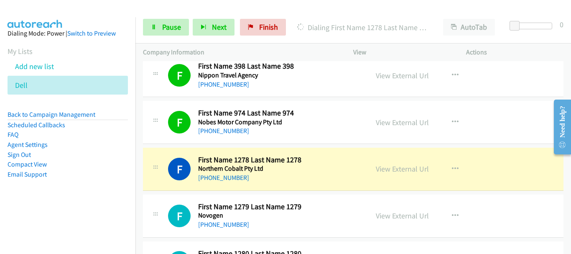
scroll to position [2383, 0]
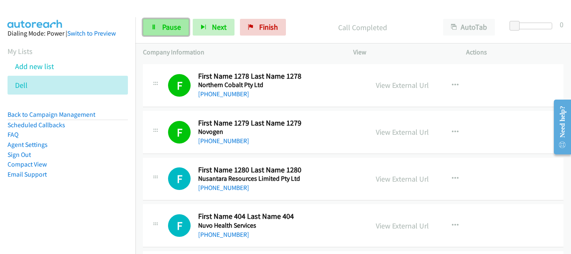
click at [171, 25] on span "Pause" at bounding box center [171, 27] width 19 height 10
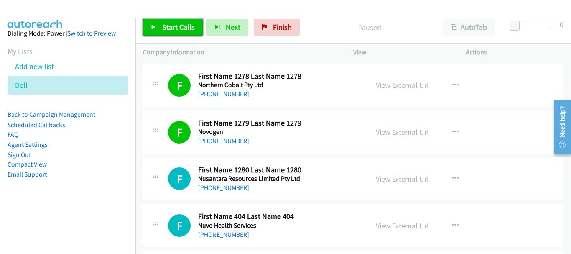
click at [171, 25] on span "Start Calls" at bounding box center [178, 27] width 33 height 10
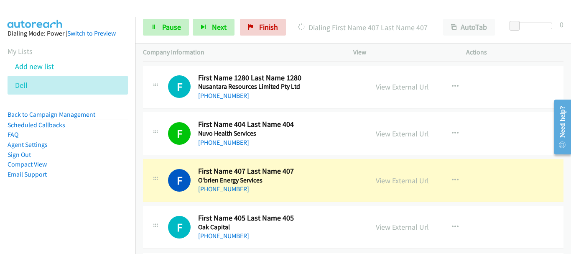
scroll to position [2551, 0]
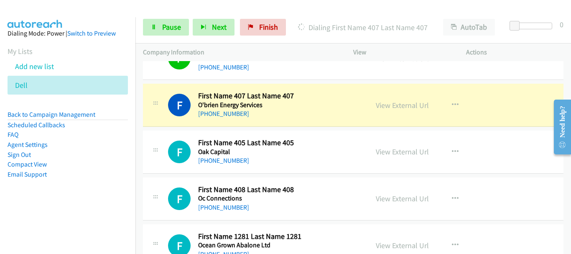
click at [401, 110] on div "View External Url" at bounding box center [402, 105] width 53 height 11
click at [406, 101] on link "View External Url" at bounding box center [402, 105] width 53 height 10
click at [178, 20] on link "Pause" at bounding box center [166, 27] width 46 height 17
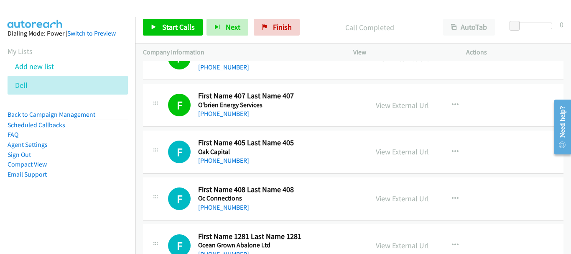
drag, startPoint x: 279, startPoint y: 227, endPoint x: 273, endPoint y: 155, distance: 72.6
click at [336, 14] on div "Start Calls Pause Next Finish Call Completed AutoTab AutoTab 0" at bounding box center [353, 27] width 436 height 32
click at [475, 109] on div "View External Url View External Url Schedule/Manage Callback Start Calls Here R…" at bounding box center [428, 105] width 120 height 28
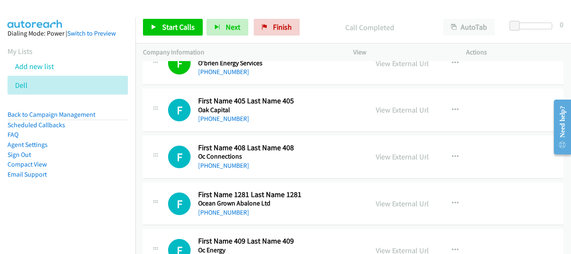
click at [51, 8] on img at bounding box center [35, 14] width 63 height 29
drag, startPoint x: 171, startPoint y: 30, endPoint x: 178, endPoint y: 36, distance: 9.2
click at [172, 30] on span "Start Calls" at bounding box center [178, 27] width 33 height 10
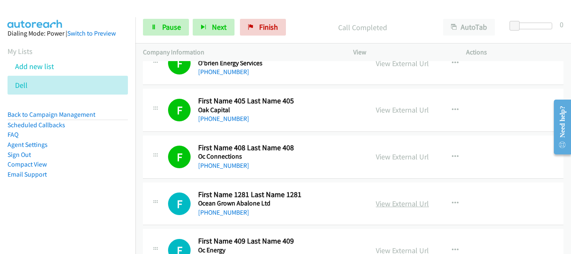
scroll to position [2634, 0]
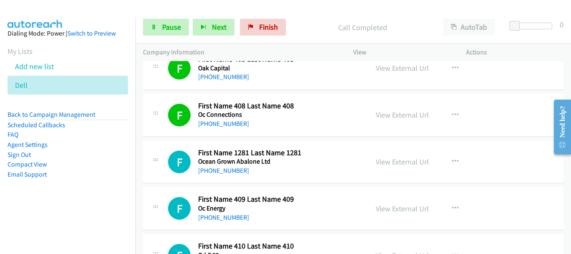
click at [53, 7] on img at bounding box center [35, 14] width 63 height 29
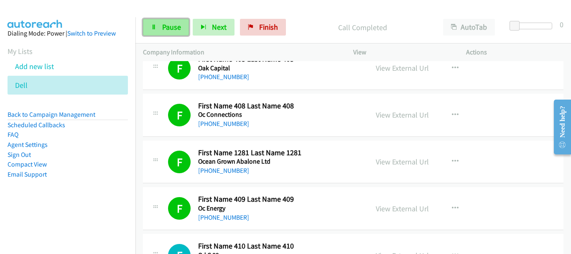
click at [171, 25] on span "Pause" at bounding box center [171, 27] width 19 height 10
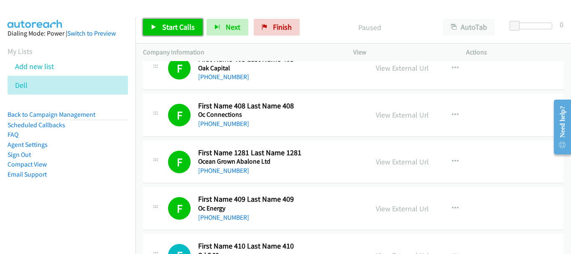
click at [185, 23] on span "Start Calls" at bounding box center [178, 27] width 33 height 10
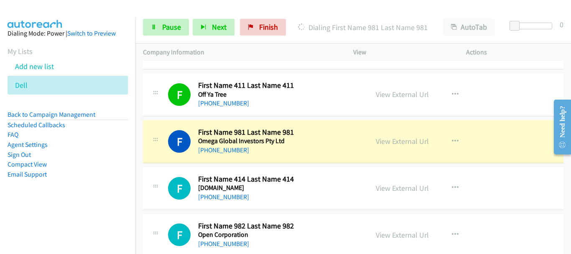
scroll to position [2885, 0]
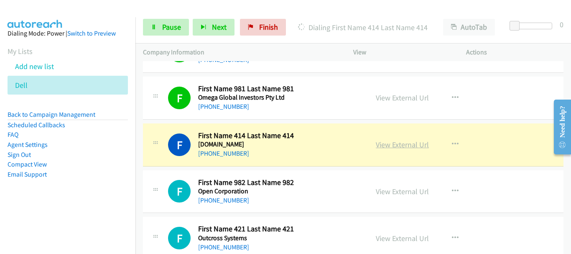
click at [406, 147] on link "View External Url" at bounding box center [402, 145] width 53 height 10
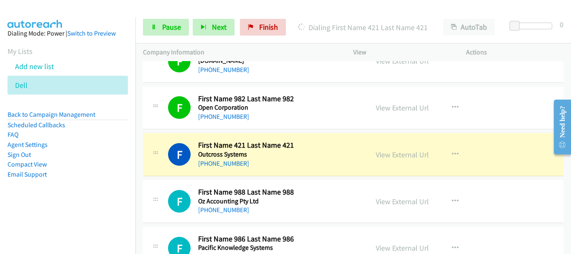
scroll to position [3011, 0]
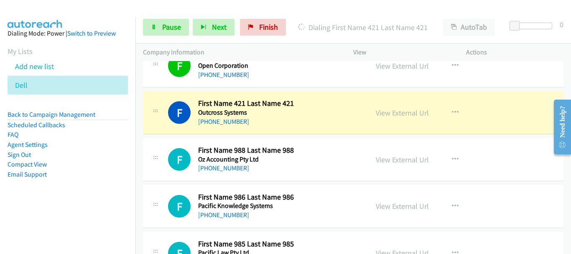
click at [53, 8] on img at bounding box center [35, 14] width 63 height 29
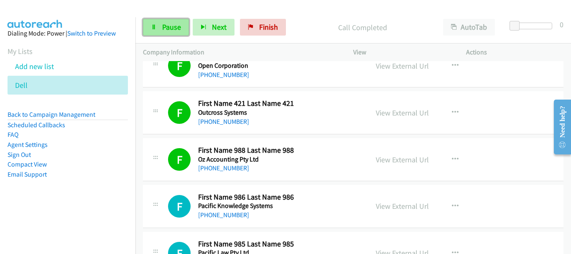
click at [160, 28] on link "Pause" at bounding box center [166, 27] width 46 height 17
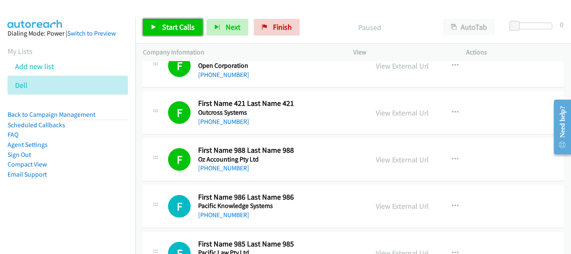
click at [176, 29] on span "Start Calls" at bounding box center [178, 27] width 33 height 10
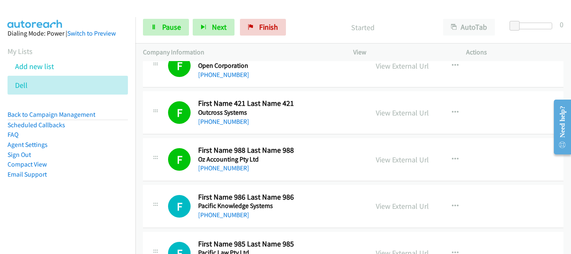
click at [36, 12] on img at bounding box center [35, 14] width 63 height 29
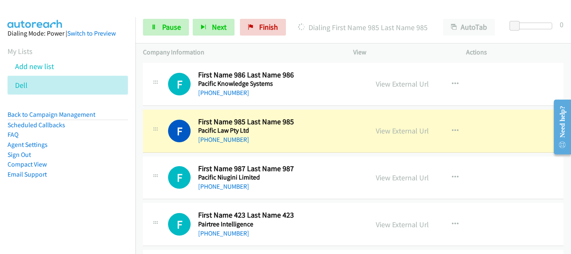
scroll to position [3136, 0]
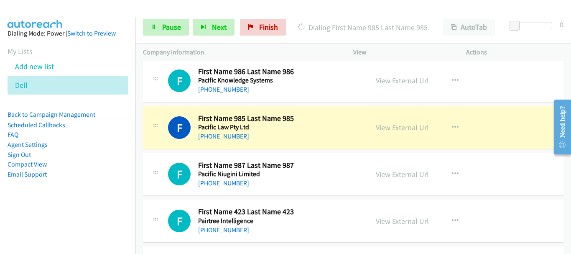
click at [505, 136] on div "F Callback Scheduled First Name 985 Last Name 985 Pacific Law Pty Ltd Australia…" at bounding box center [353, 127] width 421 height 43
click at [401, 130] on link "View External Url" at bounding box center [402, 128] width 53 height 10
click at [163, 28] on span "Pause" at bounding box center [171, 27] width 19 height 10
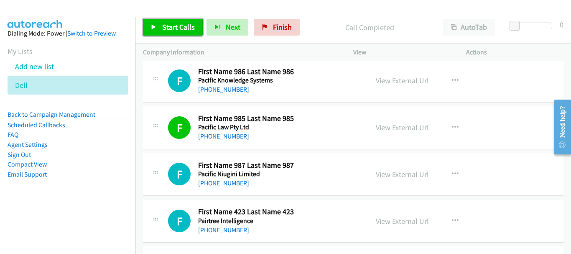
click at [150, 24] on link "Start Calls" at bounding box center [173, 27] width 60 height 17
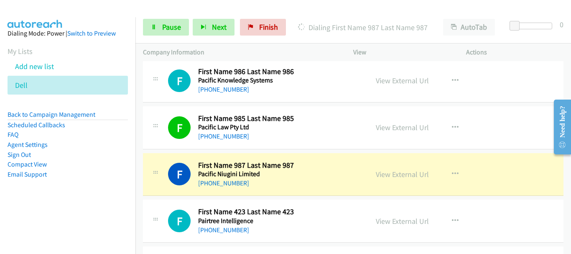
scroll to position [3220, 0]
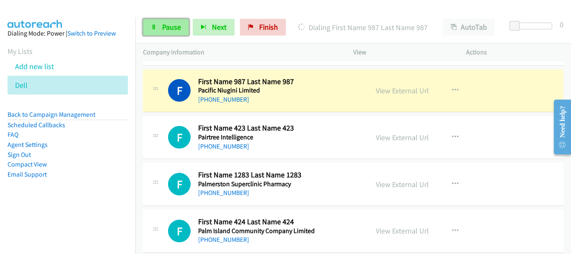
click at [176, 24] on span "Pause" at bounding box center [171, 27] width 19 height 10
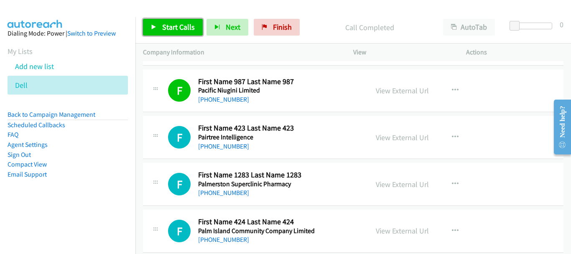
click at [176, 24] on span "Start Calls" at bounding box center [178, 27] width 33 height 10
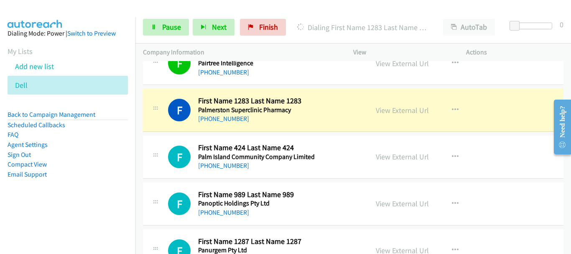
scroll to position [3303, 0]
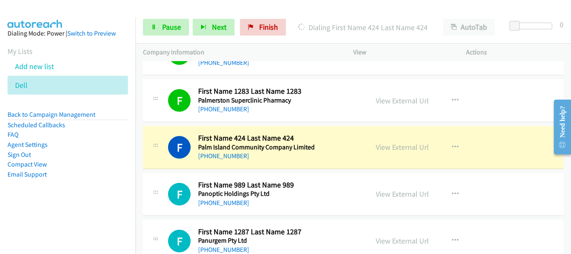
drag, startPoint x: 501, startPoint y: 123, endPoint x: 128, endPoint y: 3, distance: 391.3
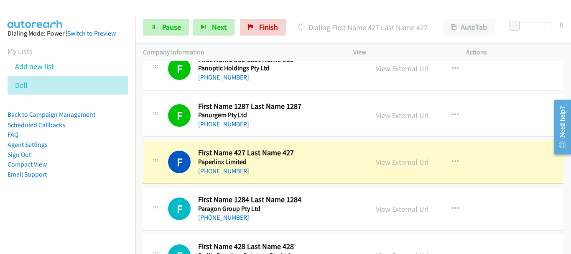
scroll to position [3471, 0]
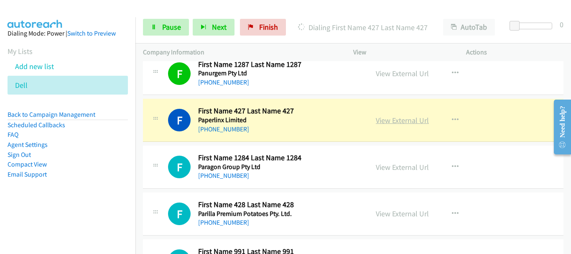
click at [388, 121] on link "View External Url" at bounding box center [402, 120] width 53 height 10
click at [173, 30] on span "Pause" at bounding box center [171, 27] width 19 height 10
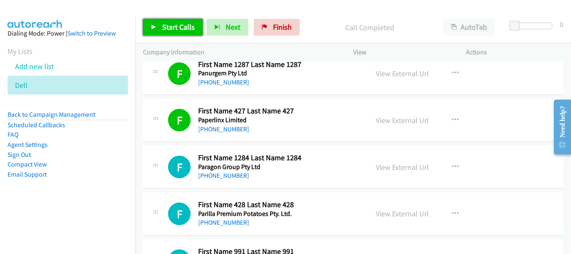
click at [176, 23] on span "Start Calls" at bounding box center [178, 27] width 33 height 10
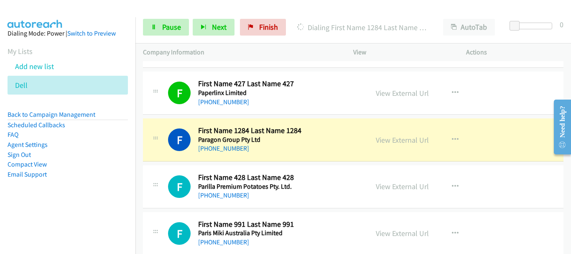
scroll to position [3512, 0]
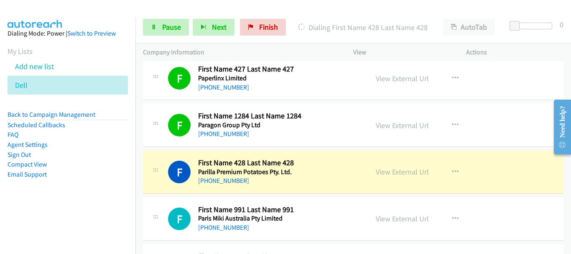
click at [496, 158] on div "F Callback Scheduled First Name 428 Last Name 428 Parilla Premium Potatoes Pty.…" at bounding box center [353, 172] width 421 height 43
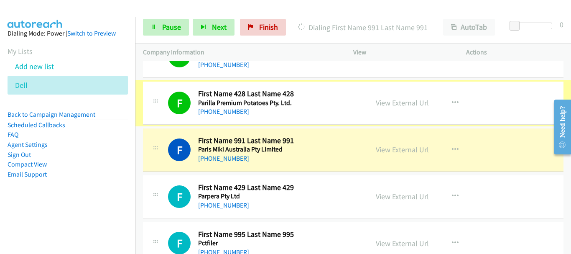
scroll to position [3596, 0]
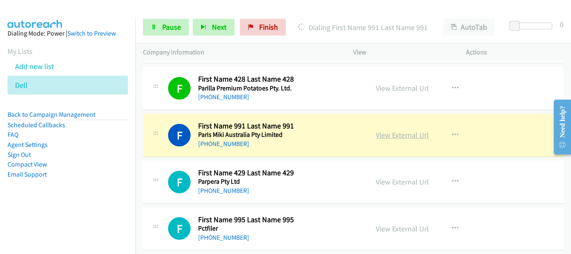
click at [400, 137] on link "View External Url" at bounding box center [402, 135] width 53 height 10
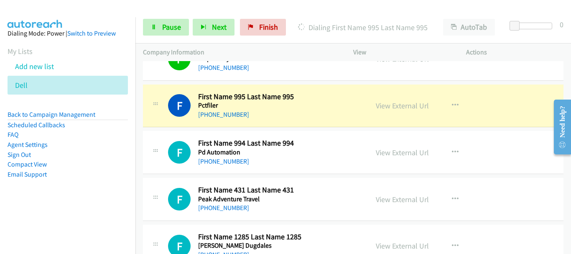
scroll to position [3721, 0]
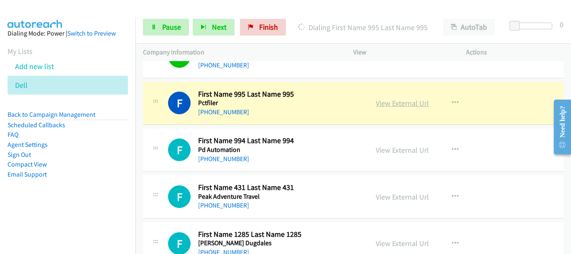
click at [402, 101] on link "View External Url" at bounding box center [402, 103] width 53 height 10
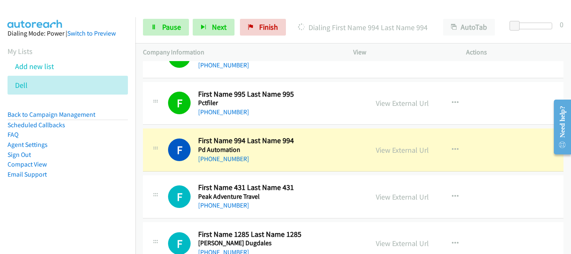
click at [477, 136] on div "View External Url View External Url Schedule/Manage Callback Start Calls Here R…" at bounding box center [428, 150] width 120 height 28
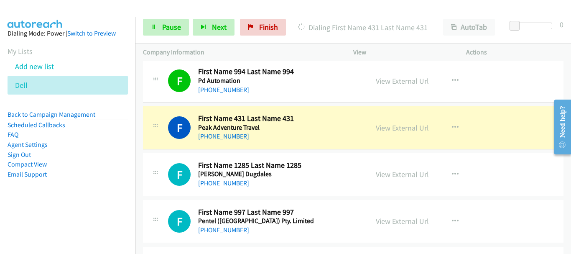
scroll to position [3805, 0]
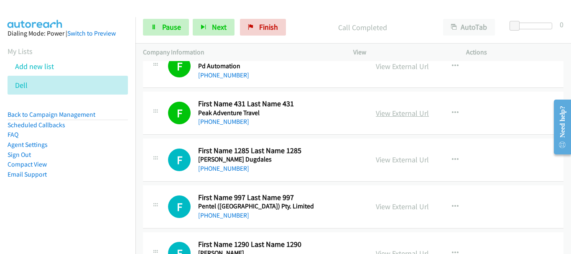
click at [376, 114] on link "View External Url" at bounding box center [402, 113] width 53 height 10
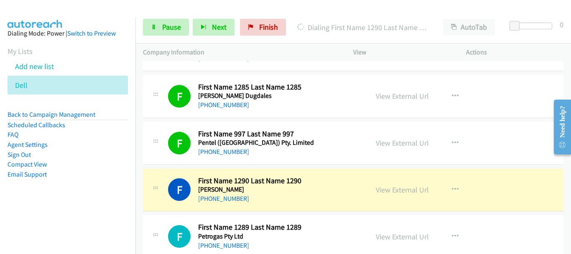
scroll to position [3972, 0]
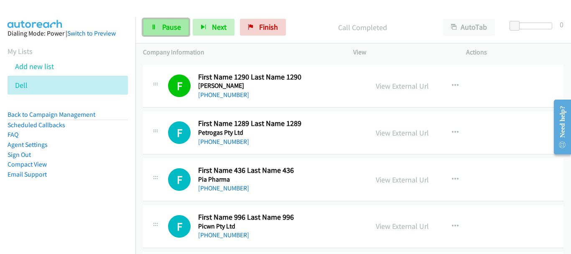
click at [161, 32] on link "Pause" at bounding box center [166, 27] width 46 height 17
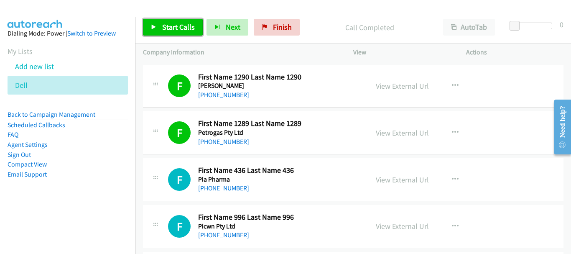
click at [160, 23] on link "Start Calls" at bounding box center [173, 27] width 60 height 17
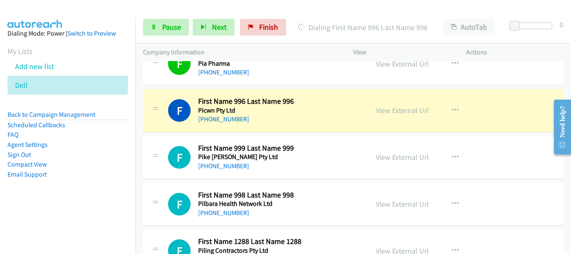
scroll to position [4098, 0]
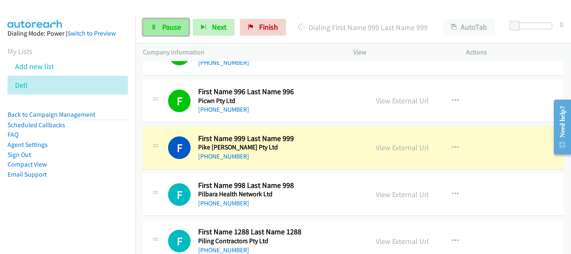
click at [164, 34] on link "Pause" at bounding box center [166, 27] width 46 height 17
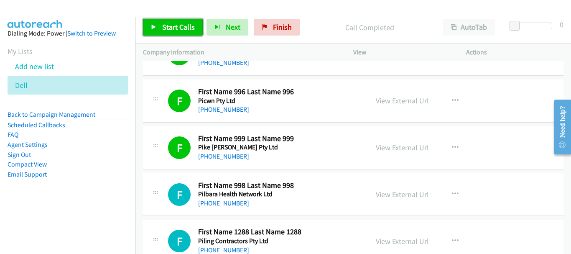
click at [183, 26] on span "Start Calls" at bounding box center [178, 27] width 33 height 10
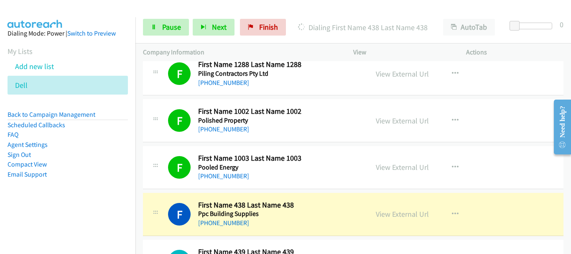
scroll to position [4391, 0]
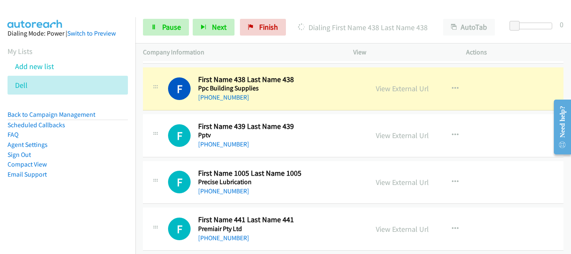
click at [393, 89] on link "View External Url" at bounding box center [402, 89] width 53 height 10
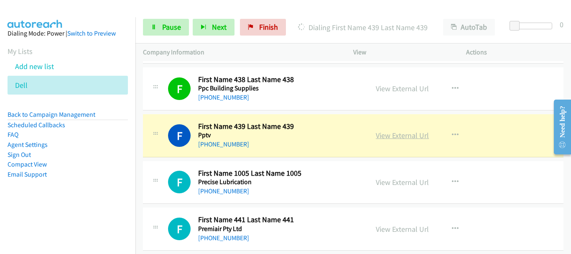
click at [401, 134] on link "View External Url" at bounding box center [402, 135] width 53 height 10
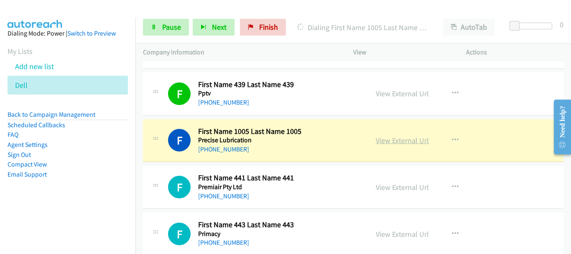
click at [394, 143] on link "View External Url" at bounding box center [402, 140] width 53 height 10
click at [166, 34] on link "Pause" at bounding box center [166, 27] width 46 height 17
